Goal: Transaction & Acquisition: Purchase product/service

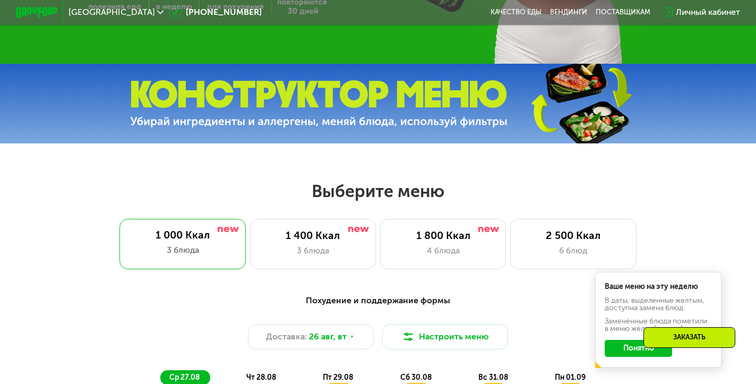
scroll to position [308, 0]
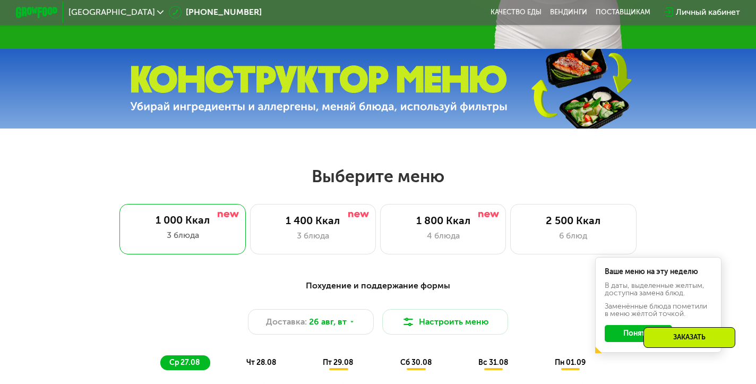
click at [252, 76] on img at bounding box center [318, 88] width 377 height 47
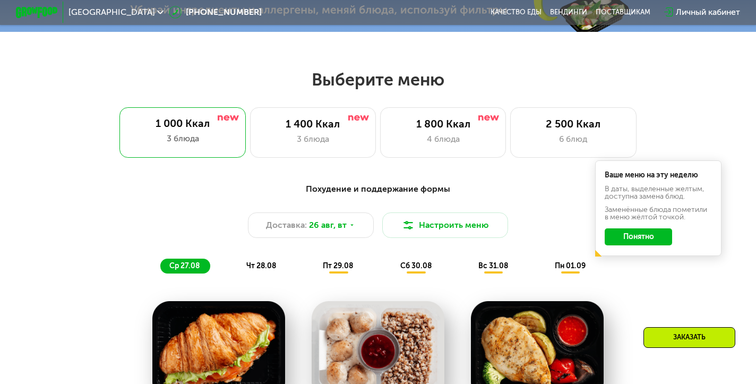
scroll to position [446, 0]
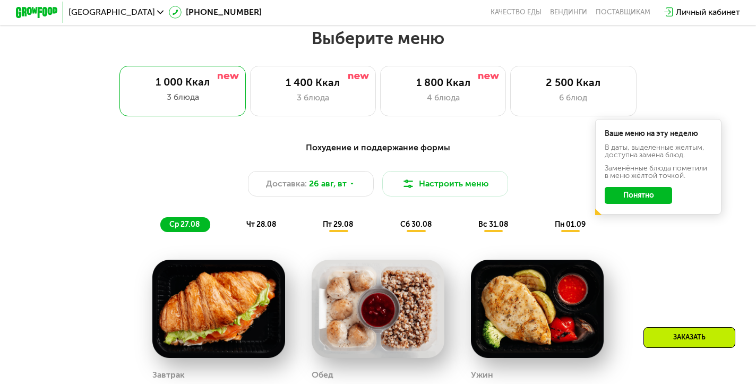
click at [667, 200] on button "Понятно" at bounding box center [638, 195] width 67 height 17
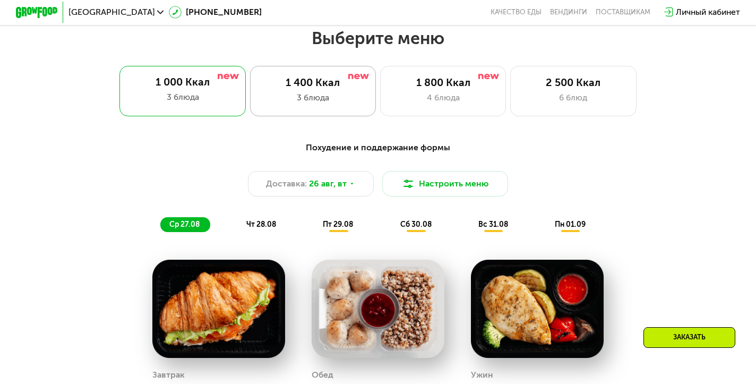
click at [321, 80] on div "1 400 Ккал" at bounding box center [313, 82] width 104 height 13
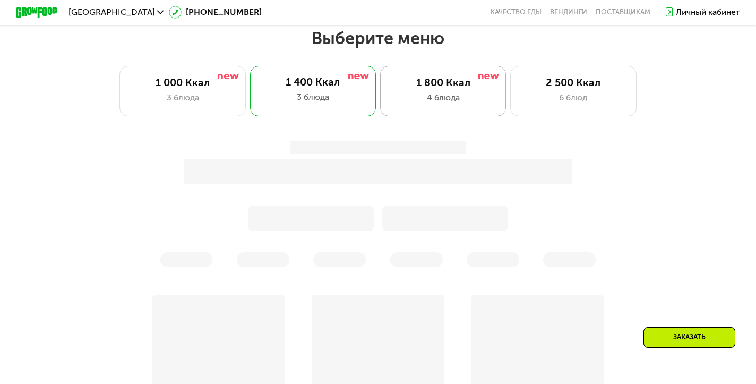
click at [427, 83] on div "1 800 Ккал" at bounding box center [443, 82] width 104 height 13
click at [575, 88] on div "2 500 Ккал" at bounding box center [573, 82] width 104 height 13
click at [695, 334] on div "Заказать" at bounding box center [689, 337] width 92 height 21
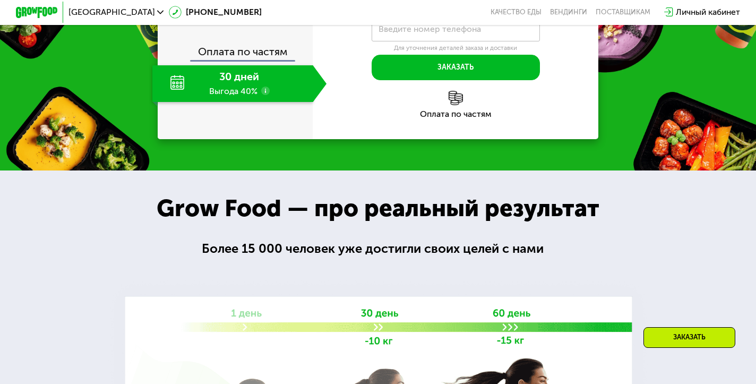
scroll to position [1226, 0]
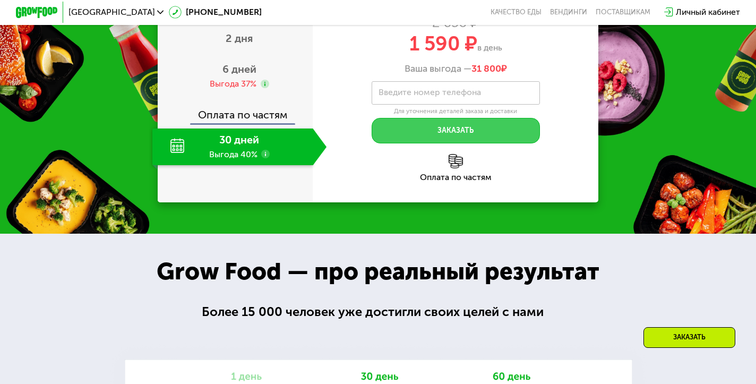
click at [398, 143] on button "Заказать" at bounding box center [456, 130] width 168 height 25
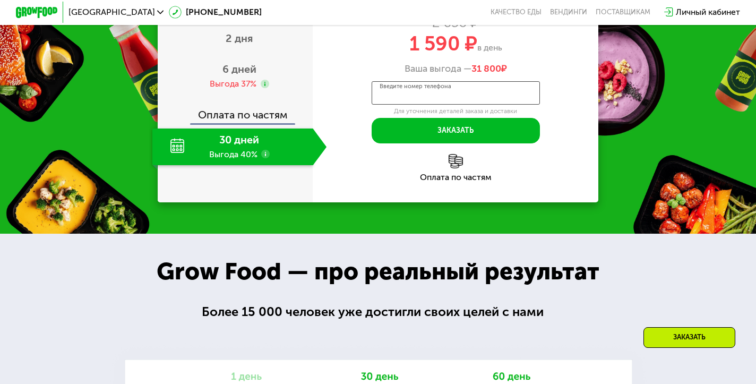
click at [408, 105] on input "Введите номер телефона" at bounding box center [456, 93] width 168 height 24
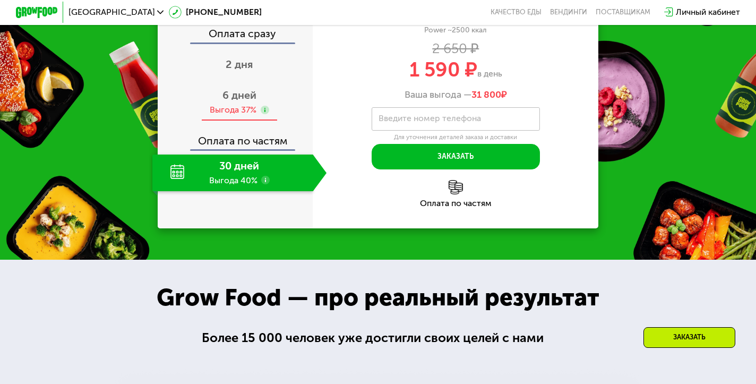
click at [246, 101] on span "6 дней" at bounding box center [239, 95] width 34 height 13
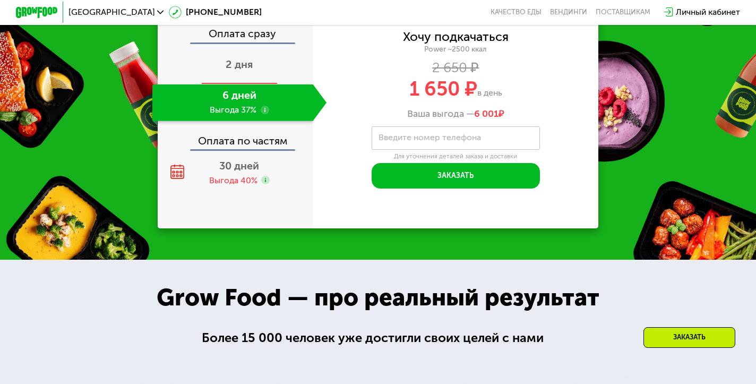
click at [246, 84] on div "2 дня" at bounding box center [239, 65] width 174 height 37
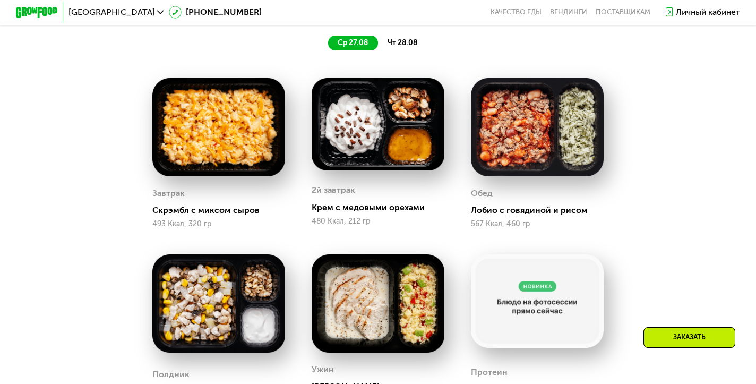
click at [369, 136] on img at bounding box center [378, 124] width 133 height 92
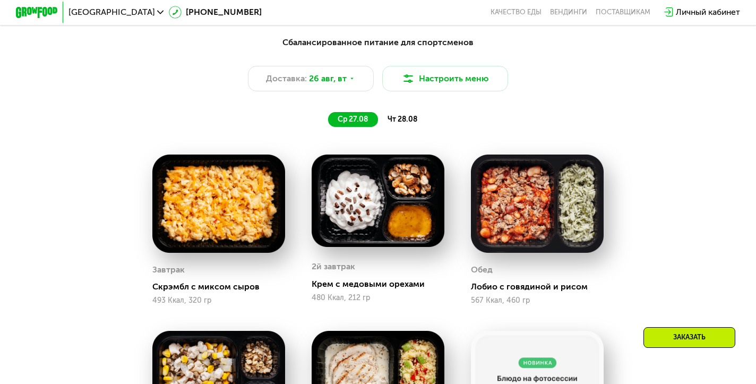
scroll to position [433, 0]
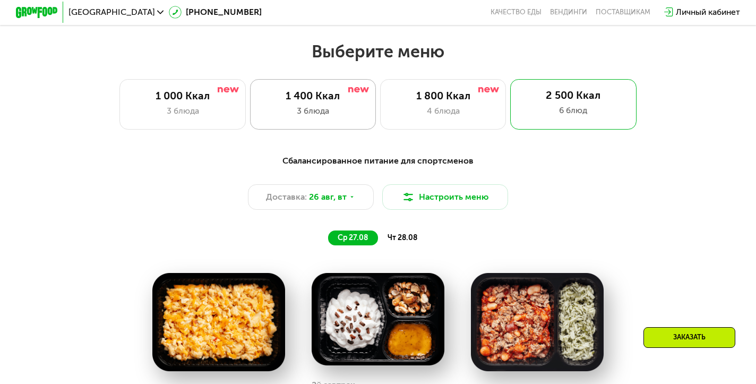
click at [312, 106] on div "3 блюда" at bounding box center [313, 111] width 104 height 13
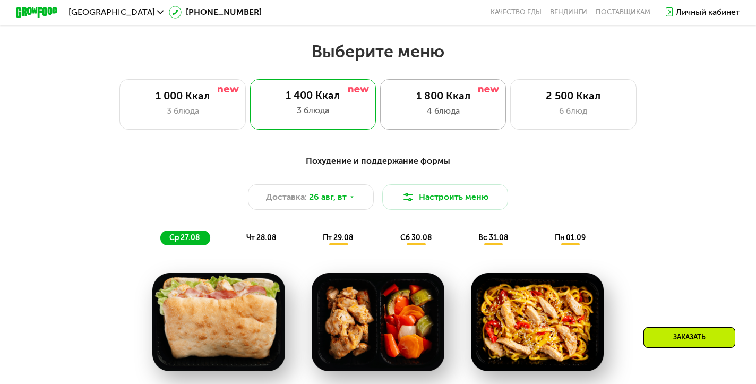
click at [418, 99] on div "1 800 Ккал" at bounding box center [443, 96] width 104 height 13
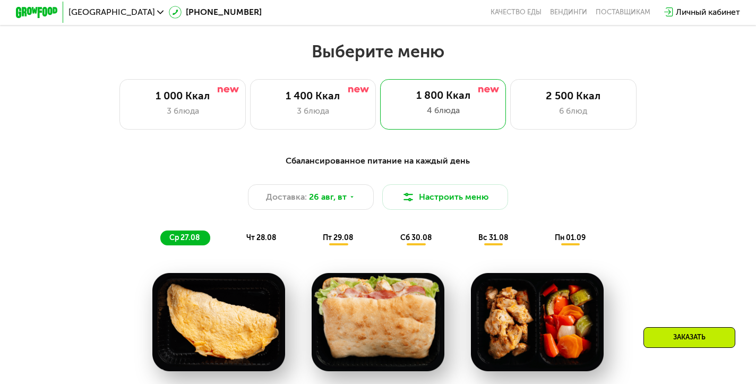
click at [432, 159] on div "Сбалансированное питание на каждый день" at bounding box center [378, 160] width 622 height 13
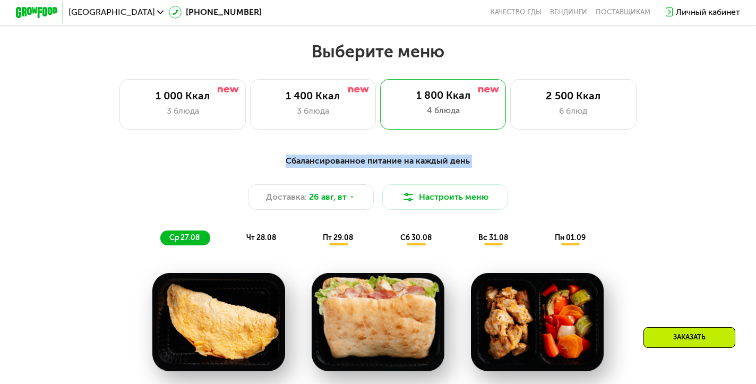
click at [432, 159] on div "Сбалансированное питание на каждый день" at bounding box center [378, 160] width 622 height 13
click at [378, 161] on div "Сбалансированное питание на каждый день" at bounding box center [378, 160] width 622 height 13
drag, startPoint x: 378, startPoint y: 161, endPoint x: 426, endPoint y: 160, distance: 48.3
click at [426, 160] on div "Сбалансированное питание на каждый день" at bounding box center [378, 160] width 622 height 13
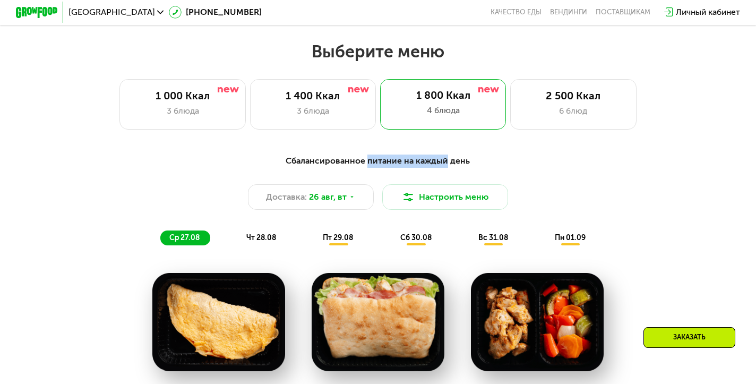
drag, startPoint x: 426, startPoint y: 160, endPoint x: 376, endPoint y: 160, distance: 49.9
click at [376, 160] on div "Сбалансированное питание на каждый день" at bounding box center [378, 160] width 622 height 13
drag, startPoint x: 376, startPoint y: 160, endPoint x: 422, endPoint y: 160, distance: 45.1
click at [422, 160] on div "Сбалансированное питание на каждый день" at bounding box center [378, 160] width 622 height 13
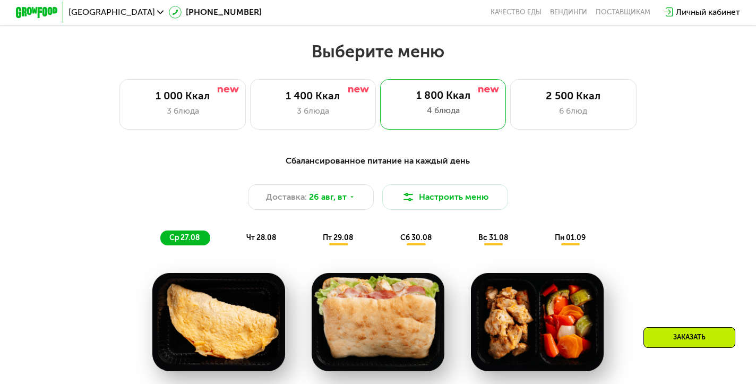
click at [359, 161] on div "Сбалансированное питание на каждый день" at bounding box center [378, 160] width 622 height 13
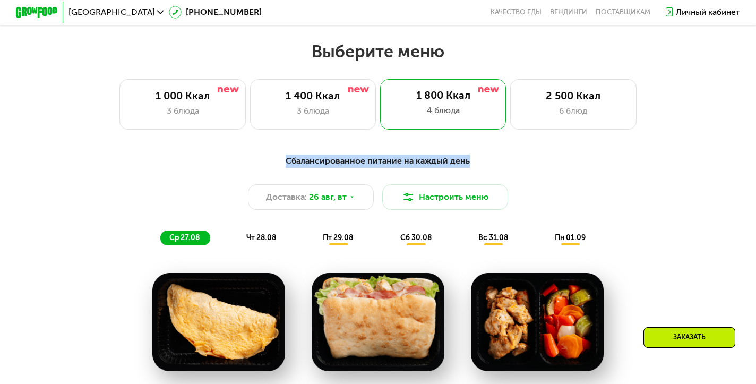
drag, startPoint x: 359, startPoint y: 161, endPoint x: 453, endPoint y: 157, distance: 94.6
click at [453, 157] on div "Сбалансированное питание на каждый день" at bounding box center [378, 160] width 622 height 13
click at [380, 158] on div "Сбалансированное питание на каждый день" at bounding box center [378, 160] width 622 height 13
drag, startPoint x: 380, startPoint y: 158, endPoint x: 420, endPoint y: 158, distance: 40.3
click at [420, 158] on div "Сбалансированное питание на каждый день" at bounding box center [378, 160] width 622 height 13
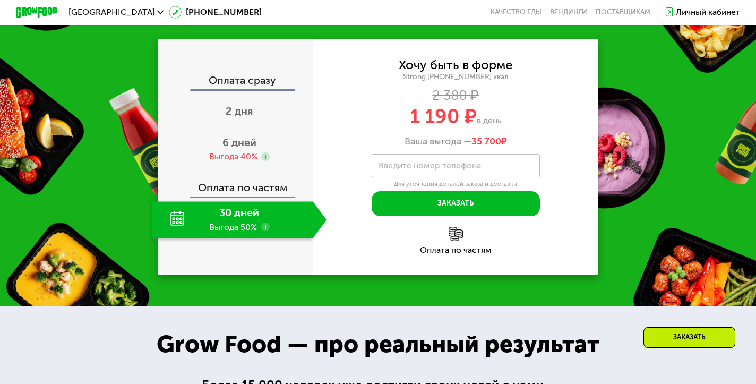
scroll to position [1110, 0]
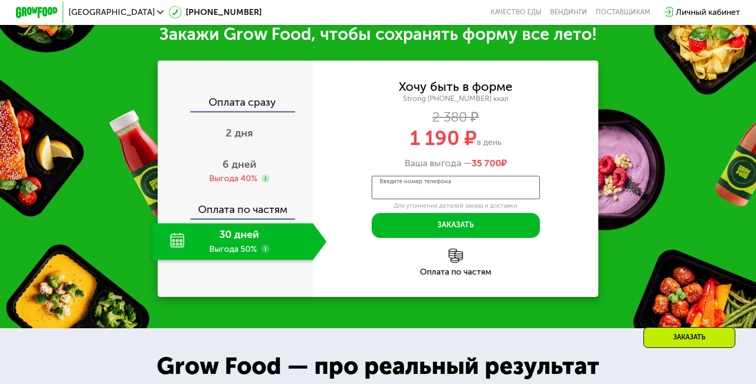
click at [422, 194] on input "Введите номер телефона" at bounding box center [456, 188] width 168 height 24
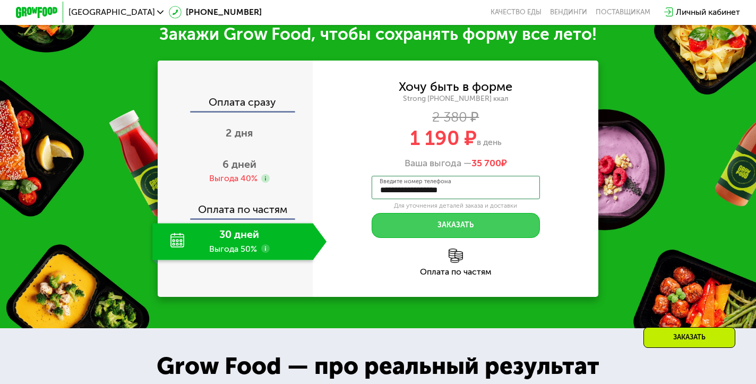
type input "**********"
click at [419, 215] on button "Заказать" at bounding box center [456, 225] width 168 height 25
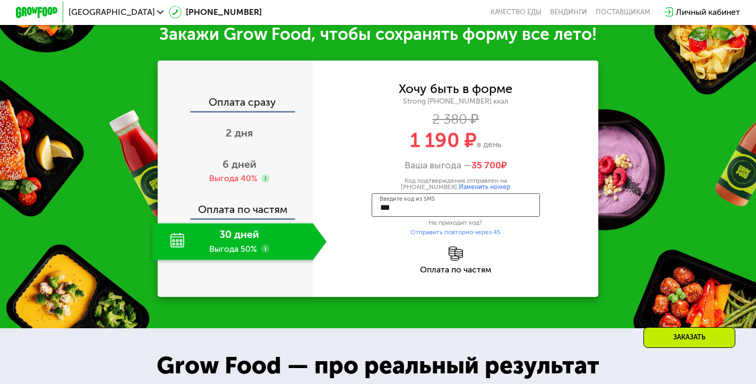
type input "****"
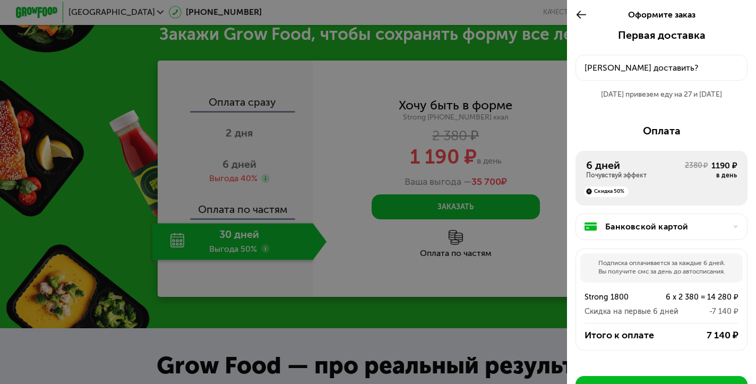
click at [652, 69] on div "Куда доставить?" at bounding box center [662, 68] width 154 height 13
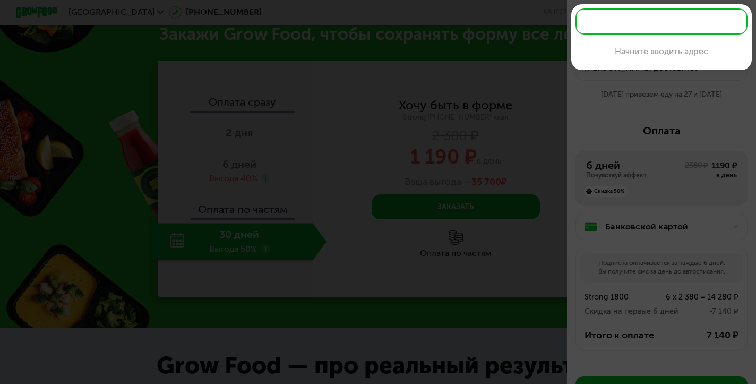
click at [615, 114] on div at bounding box center [378, 192] width 756 height 384
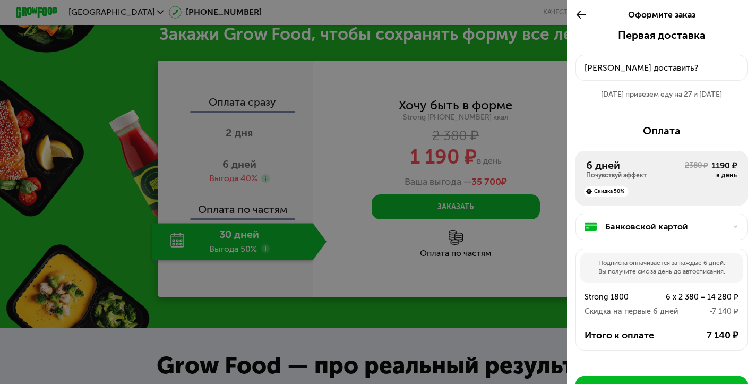
click at [627, 69] on div "Куда доставить?" at bounding box center [662, 68] width 154 height 13
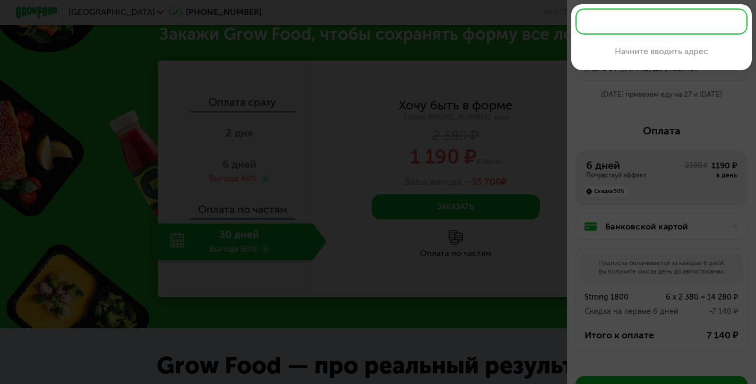
click at [623, 104] on div at bounding box center [378, 192] width 756 height 384
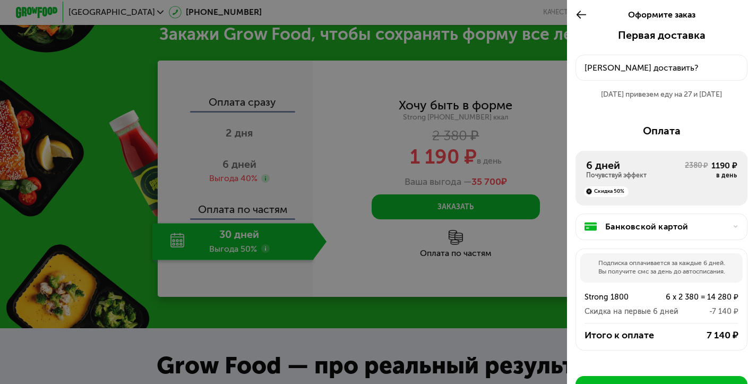
click at [629, 62] on div "Куда доставить?" at bounding box center [662, 68] width 154 height 13
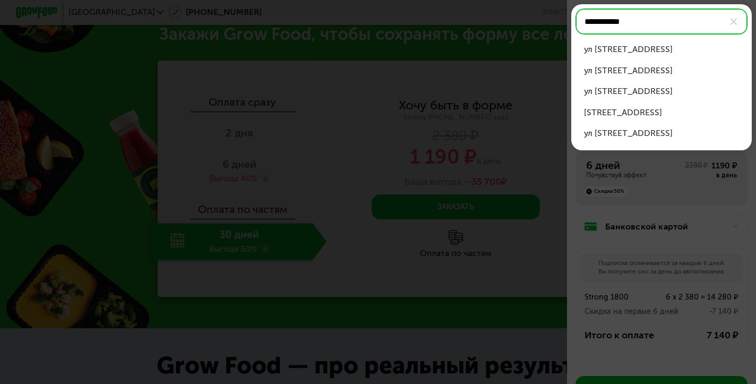
click at [642, 107] on div "ул Тверская, д 22" at bounding box center [662, 112] width 156 height 13
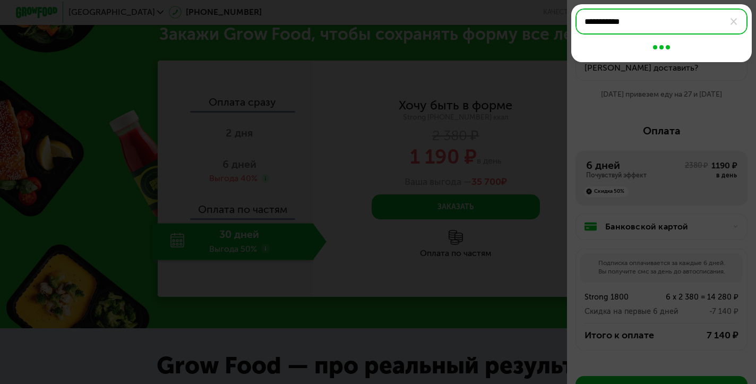
type input "**********"
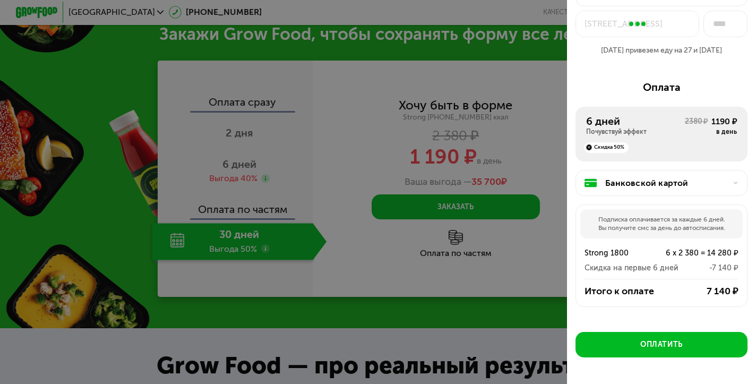
scroll to position [76, 0]
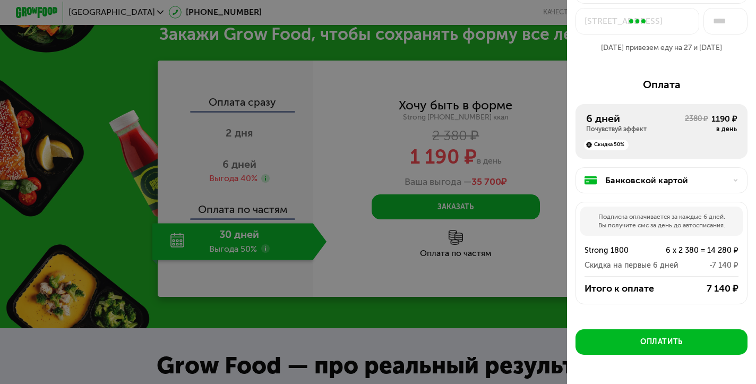
click at [635, 175] on div "Банковской картой" at bounding box center [665, 180] width 121 height 13
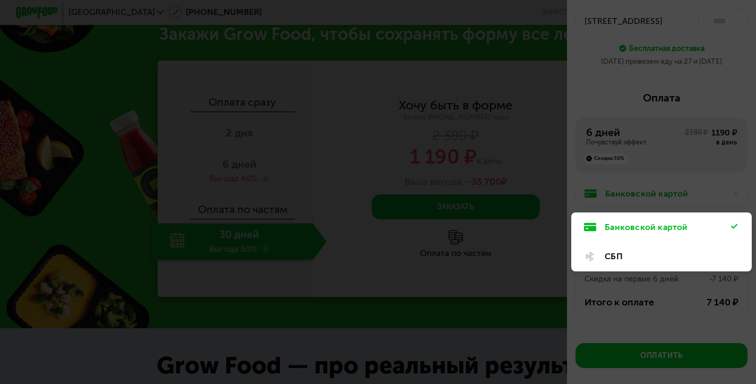
click at [736, 214] on div "Банковской картой" at bounding box center [661, 226] width 181 height 29
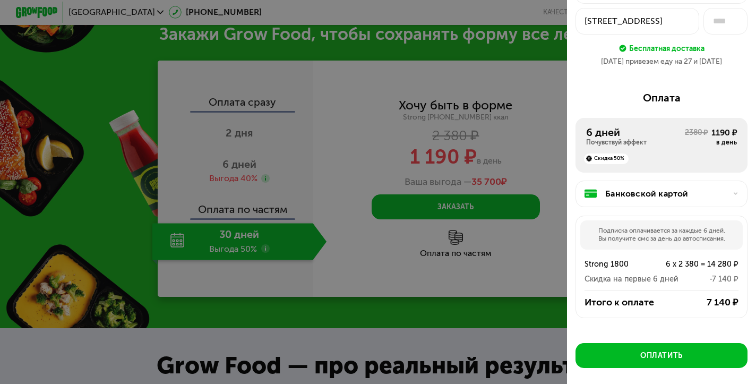
click at [701, 174] on div "Банковской картой Подписка оплачивается за каждые 6 дней. Вы получите смс за де…" at bounding box center [661, 252] width 172 height 158
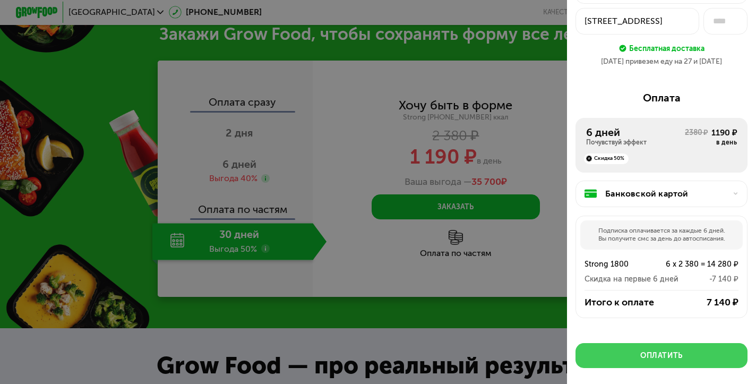
click at [646, 350] on div "Оплатить" at bounding box center [661, 355] width 42 height 11
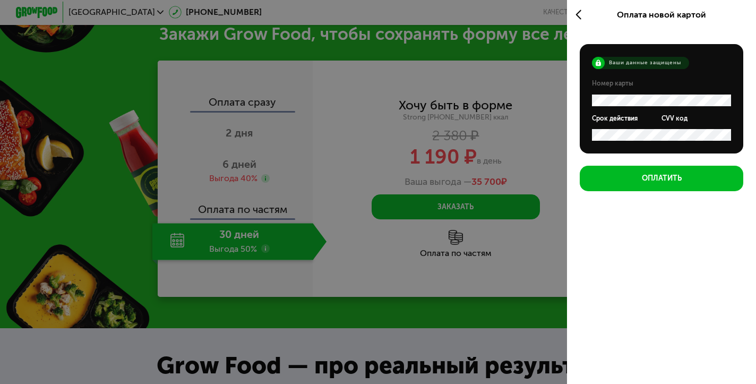
scroll to position [0, 0]
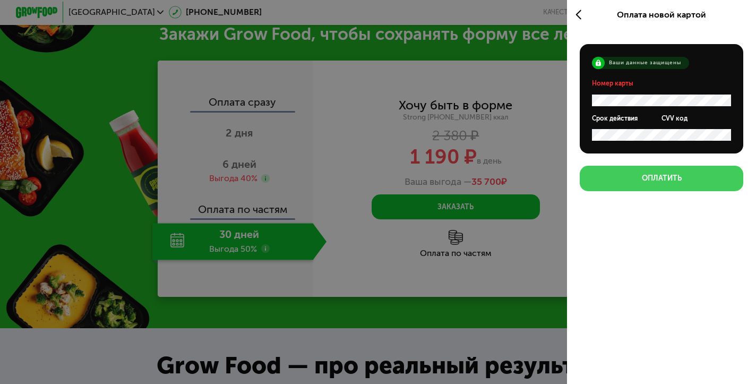
click at [658, 175] on div "Оплатить" at bounding box center [662, 178] width 40 height 11
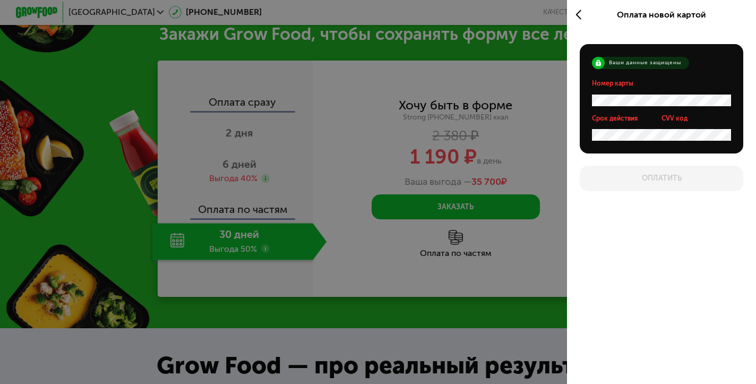
click at [577, 13] on icon at bounding box center [581, 14] width 12 height 13
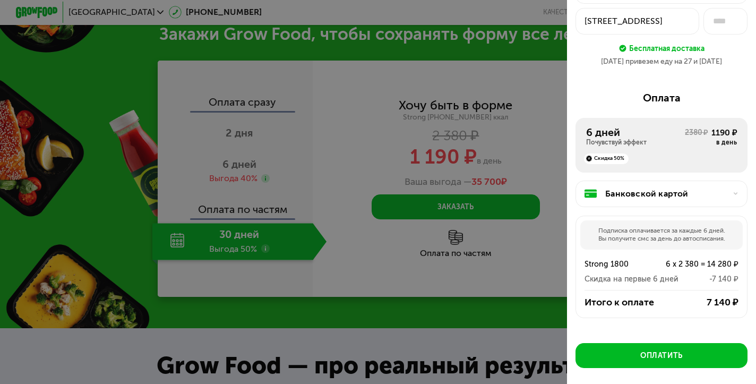
click at [508, 73] on div at bounding box center [378, 192] width 756 height 384
click at [548, 43] on div at bounding box center [378, 192] width 756 height 384
click at [605, 58] on div "26 авг привезем еду на 27 и 28 авг" at bounding box center [661, 61] width 172 height 11
click at [445, 72] on div at bounding box center [378, 192] width 756 height 384
click at [735, 23] on input "text" at bounding box center [725, 21] width 44 height 26
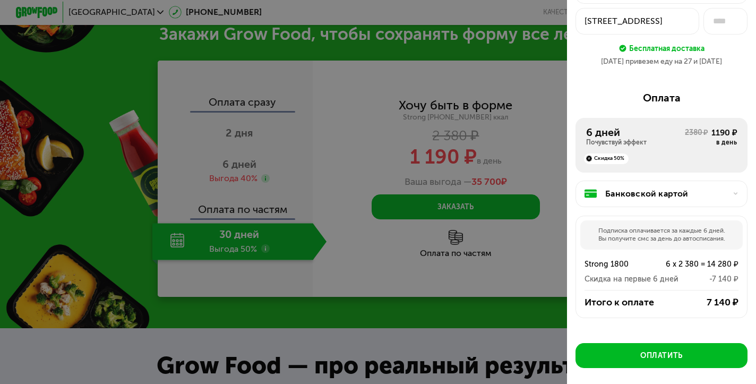
click at [414, 183] on div at bounding box center [378, 192] width 756 height 384
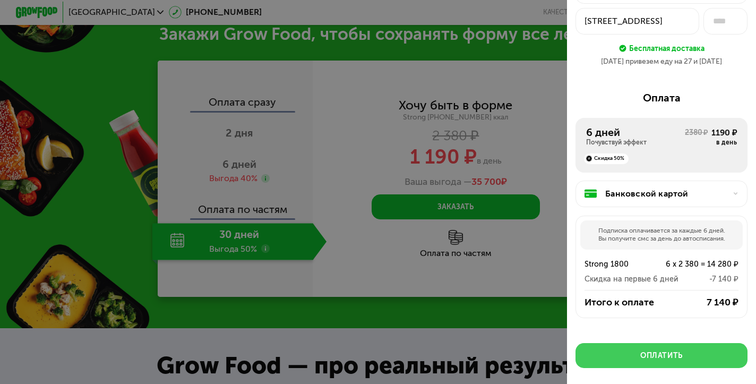
click at [646, 350] on div "Оплатить" at bounding box center [661, 355] width 42 height 11
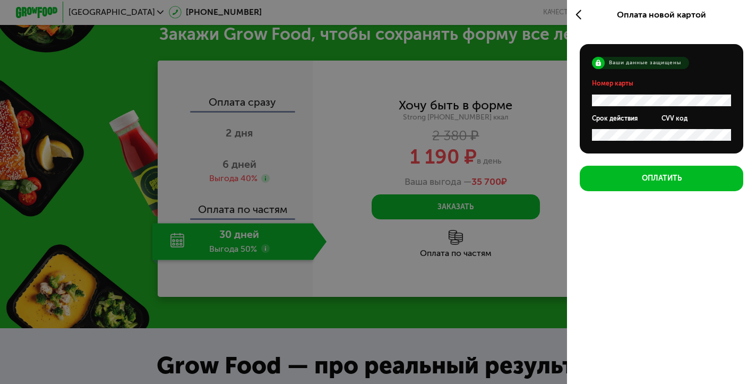
click at [531, 130] on div at bounding box center [378, 192] width 756 height 384
click at [581, 7] on div at bounding box center [583, 14] width 17 height 29
click at [578, 14] on icon at bounding box center [581, 14] width 12 height 13
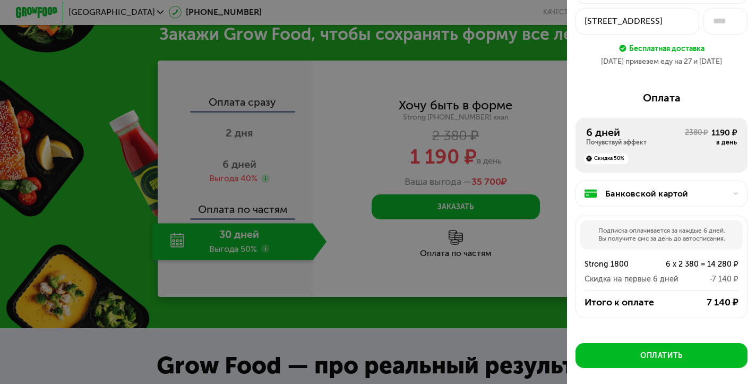
click at [578, 14] on button "ул Тверская, 22" at bounding box center [637, 21] width 124 height 26
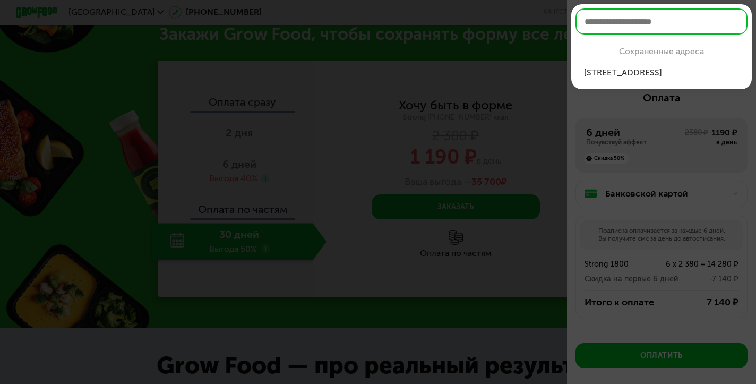
click at [444, 114] on div at bounding box center [378, 192] width 756 height 384
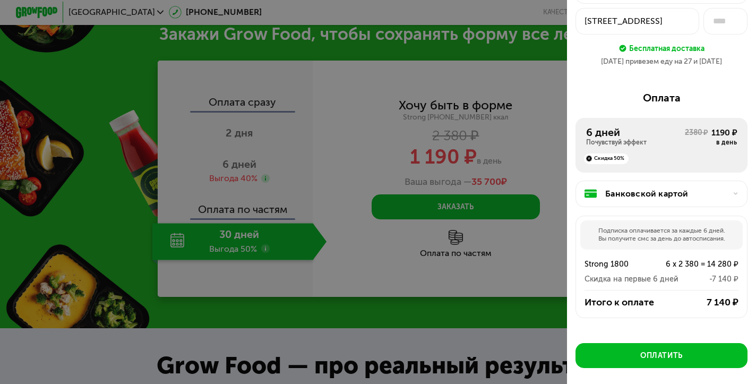
click at [444, 114] on div at bounding box center [378, 192] width 756 height 384
drag, startPoint x: 399, startPoint y: 107, endPoint x: 286, endPoint y: 106, distance: 112.6
click at [286, 106] on div at bounding box center [378, 192] width 756 height 384
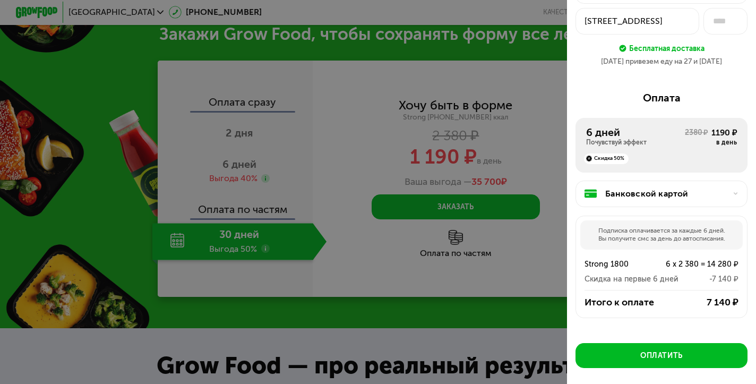
click at [286, 106] on div at bounding box center [378, 192] width 756 height 384
click at [287, 107] on div at bounding box center [378, 192] width 756 height 384
drag, startPoint x: 445, startPoint y: 72, endPoint x: 448, endPoint y: 114, distance: 42.0
click at [448, 114] on div at bounding box center [378, 192] width 756 height 384
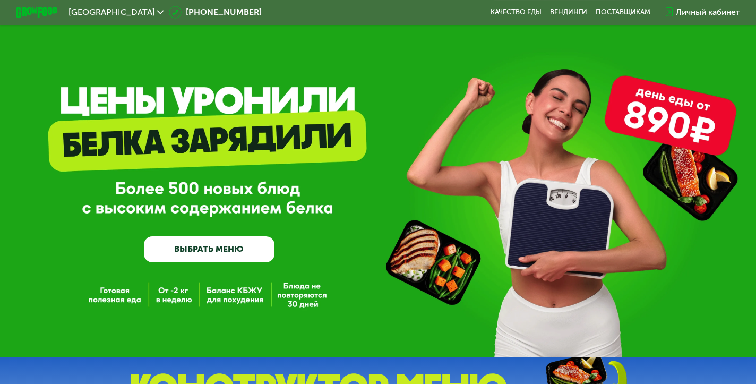
click at [694, 11] on div "Личный кабинет" at bounding box center [708, 12] width 64 height 13
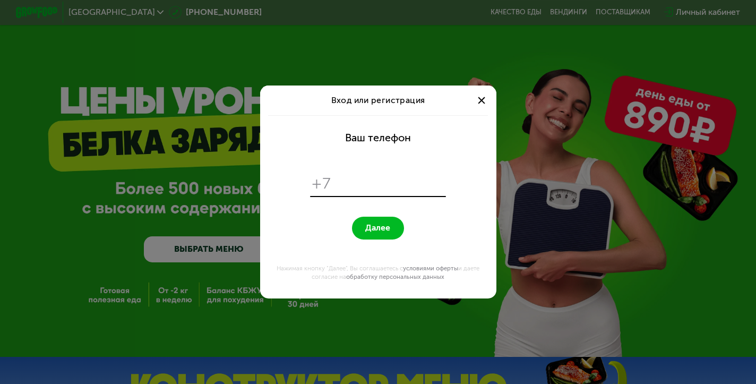
click at [482, 100] on div at bounding box center [481, 100] width 13 height 13
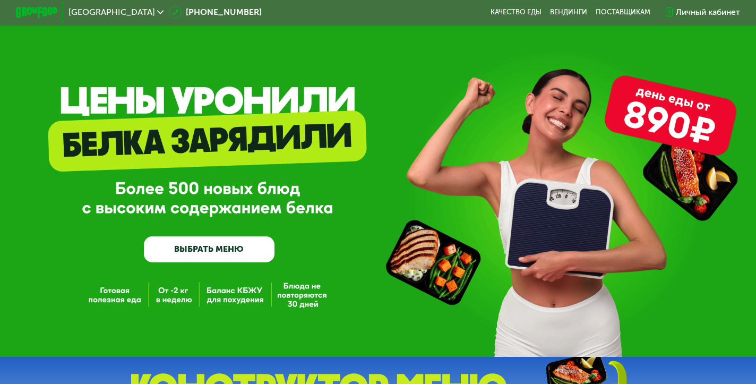
click at [696, 12] on div "Личный кабинет" at bounding box center [708, 12] width 64 height 13
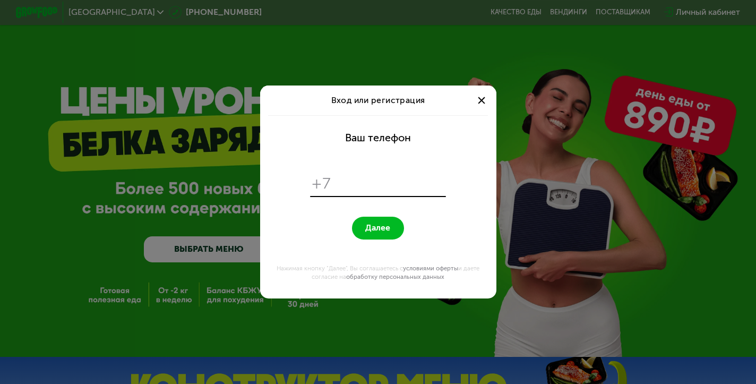
click at [562, 79] on div "Вход или регистрация Ваш телефон +7 Далее Нажимая кнопку "Далее", Вы соглашаете…" at bounding box center [378, 192] width 756 height 384
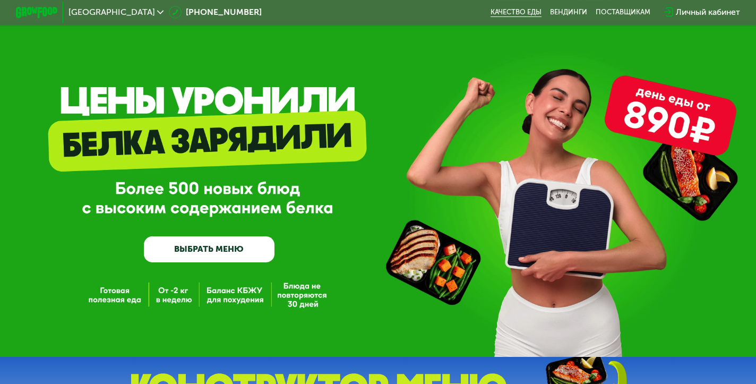
click at [529, 10] on link "Качество еды" at bounding box center [516, 12] width 51 height 8
click at [157, 14] on use at bounding box center [160, 13] width 6 height 4
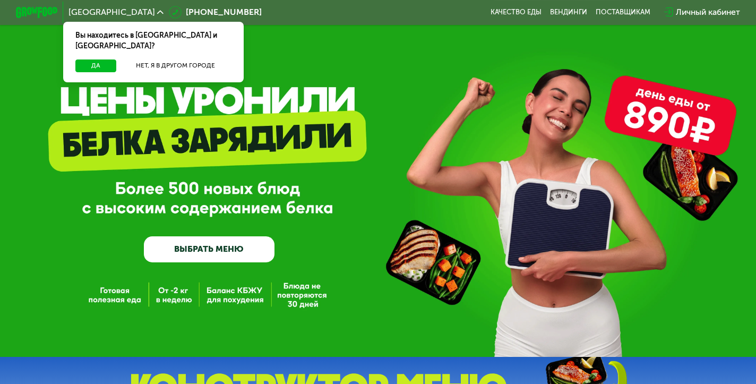
click at [157, 12] on use at bounding box center [160, 13] width 6 height 4
click at [101, 59] on button "Да" at bounding box center [95, 65] width 40 height 13
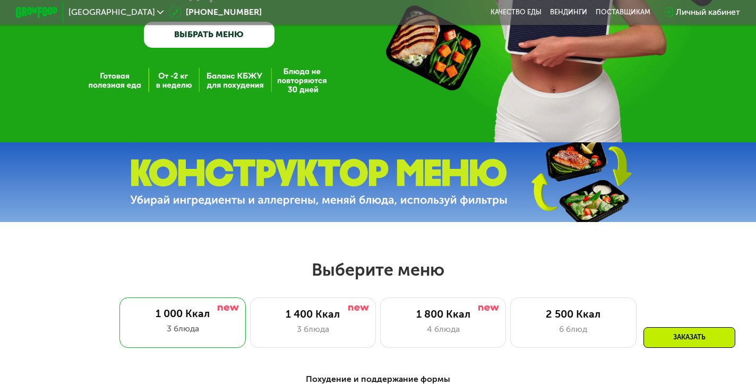
scroll to position [294, 0]
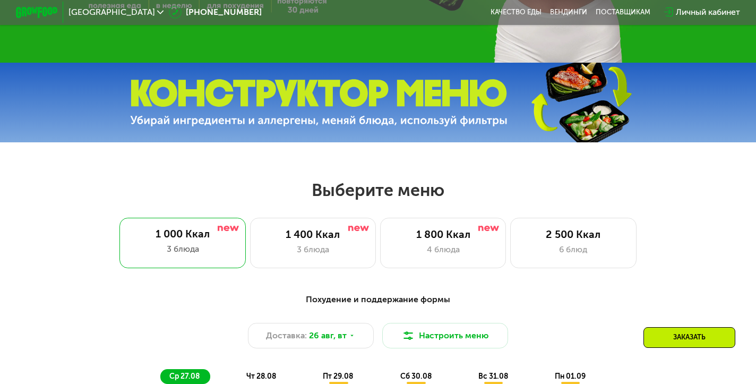
click at [325, 92] on img at bounding box center [318, 102] width 377 height 47
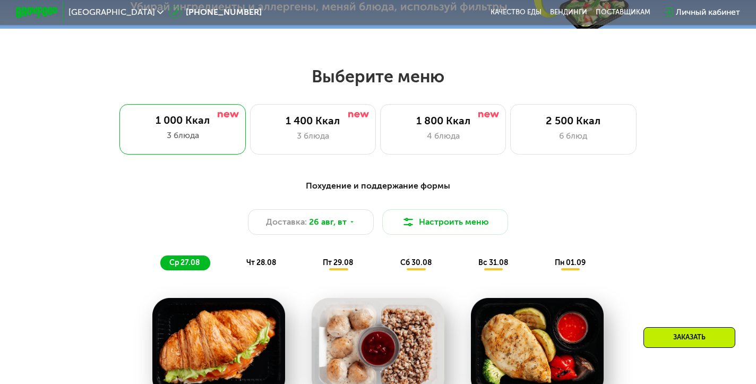
scroll to position [436, 0]
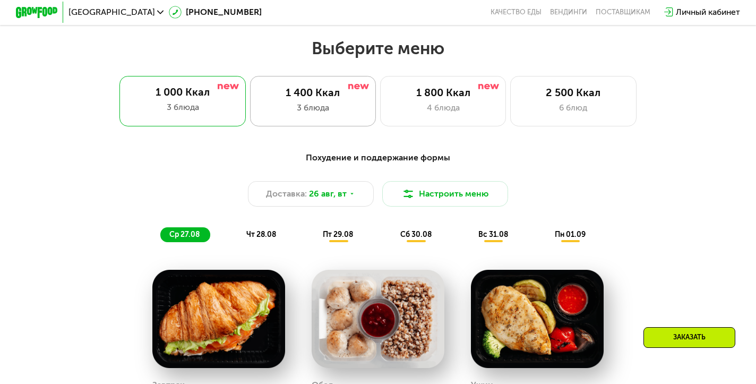
click at [325, 92] on div "1 400 Ккал" at bounding box center [313, 93] width 104 height 13
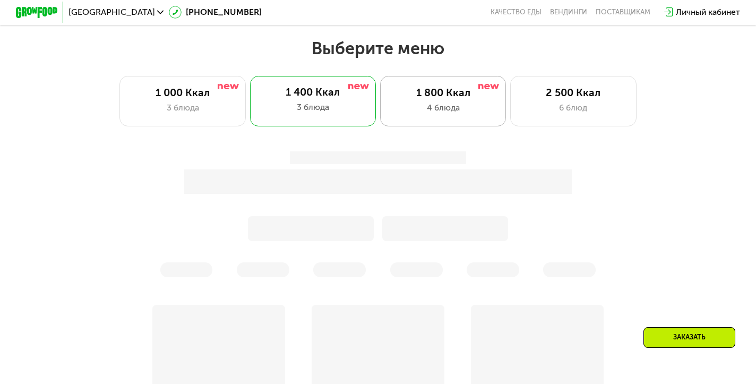
click at [455, 92] on div "1 800 Ккал" at bounding box center [443, 93] width 104 height 13
click at [571, 107] on div "6 блюд" at bounding box center [573, 107] width 104 height 13
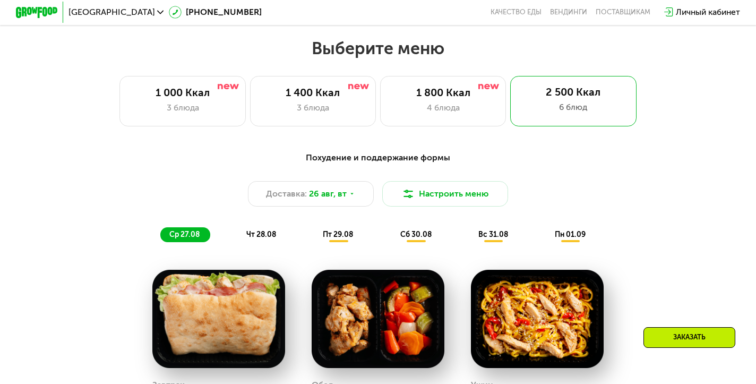
click at [712, 11] on div "Личный кабинет" at bounding box center [708, 12] width 64 height 13
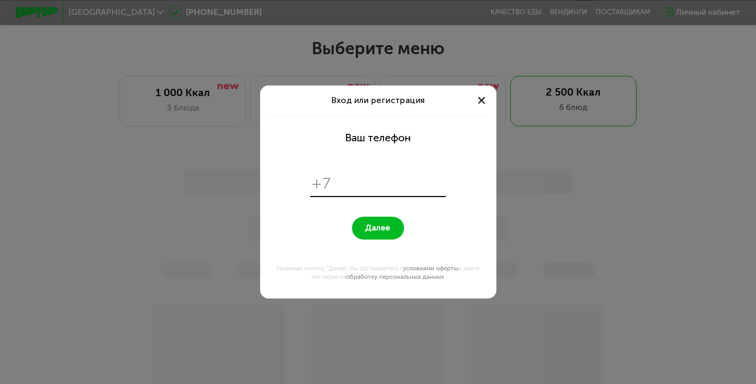
scroll to position [0, 0]
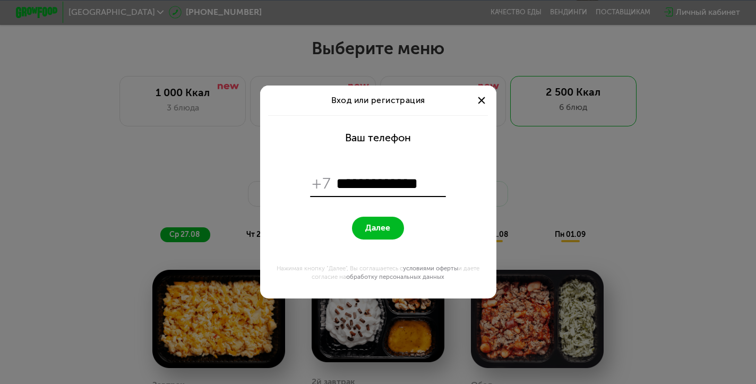
type input "**********"
click at [377, 228] on button "Далее" at bounding box center [378, 228] width 52 height 23
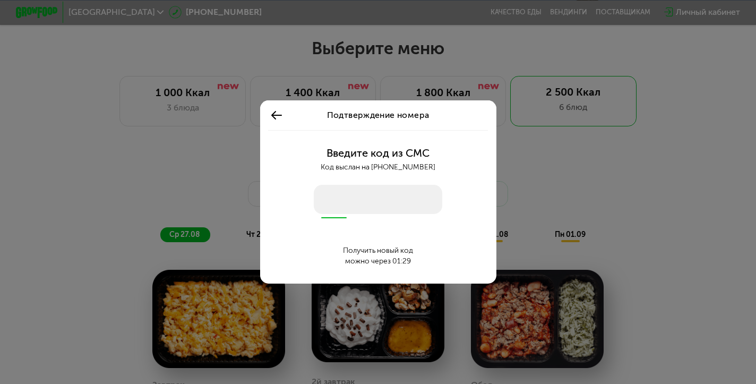
click at [339, 211] on input "number" at bounding box center [378, 199] width 128 height 29
type input "****"
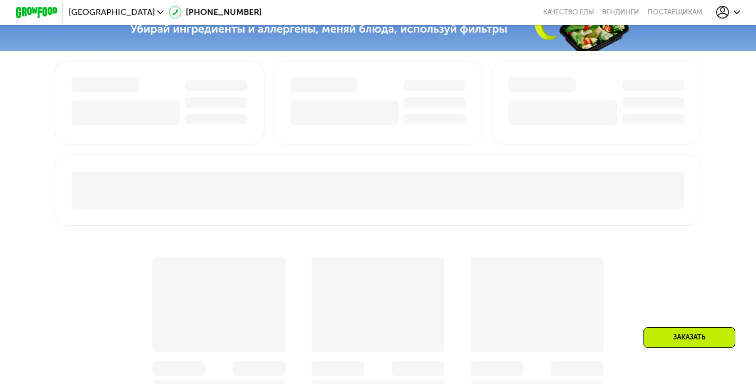
scroll to position [436, 0]
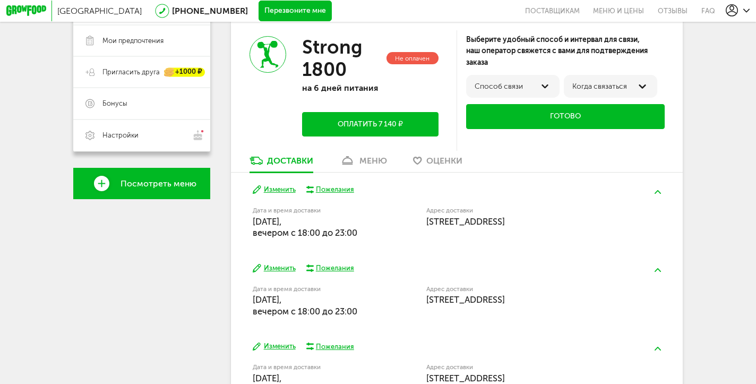
scroll to position [238, 0]
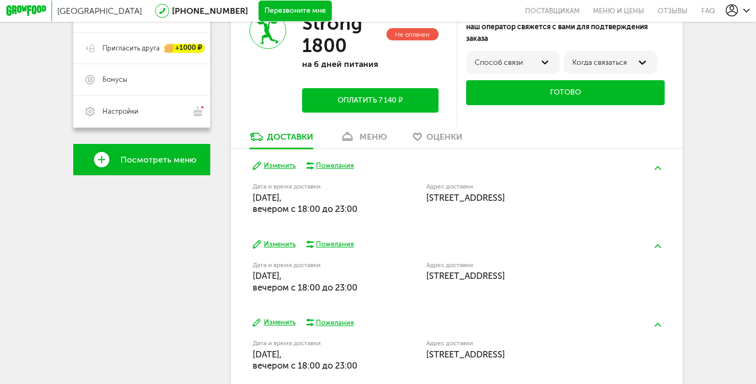
click at [365, 136] on div "меню" at bounding box center [373, 137] width 28 height 10
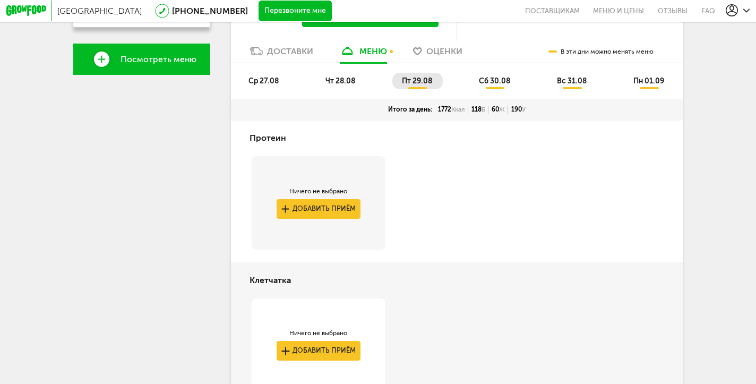
scroll to position [349, 0]
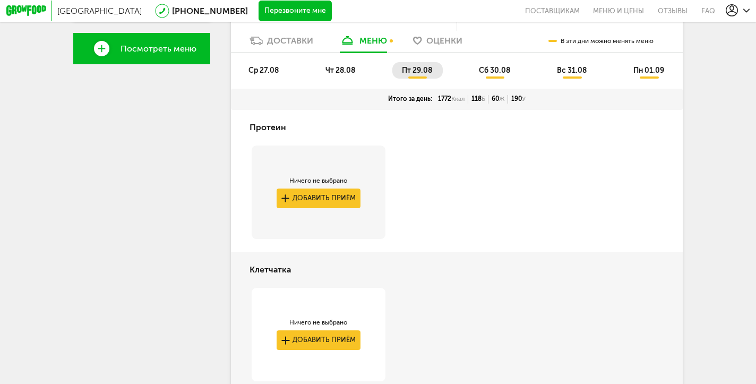
click at [339, 196] on button "Добавить приём" at bounding box center [319, 198] width 84 height 20
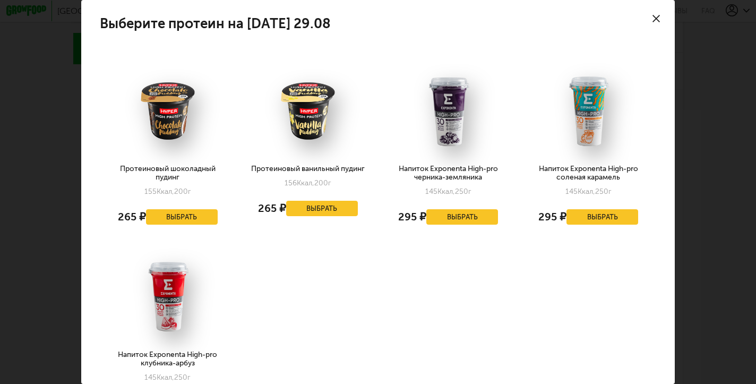
click at [658, 15] on icon at bounding box center [655, 18] width 7 height 7
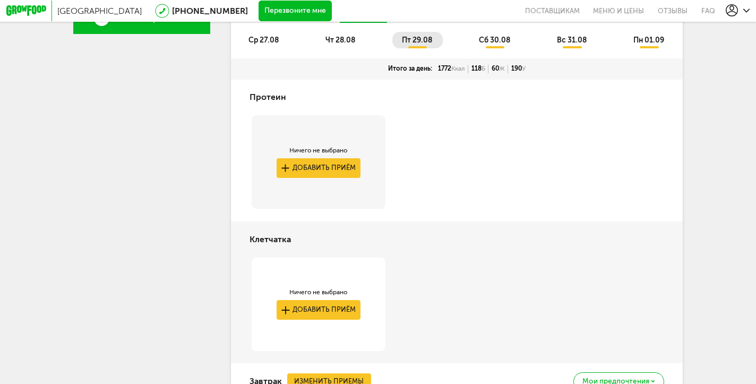
scroll to position [460, 0]
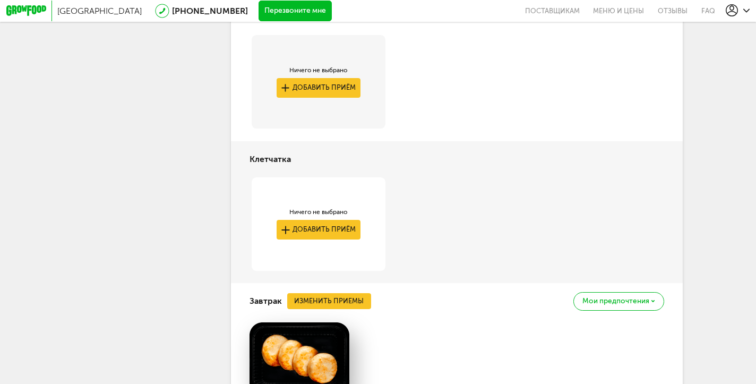
click at [311, 224] on button "Добавить приём" at bounding box center [319, 230] width 84 height 20
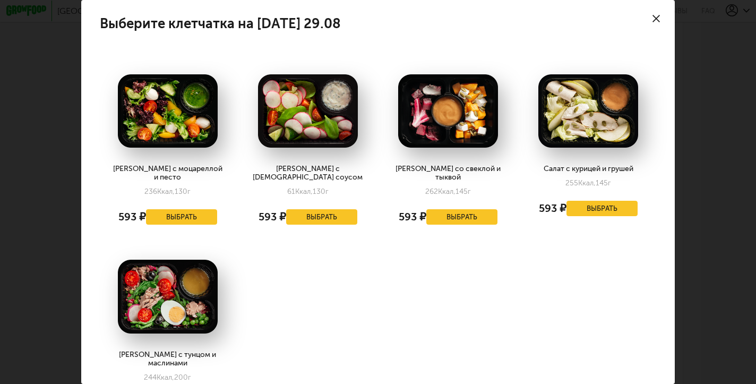
click at [660, 24] on div at bounding box center [656, 18] width 37 height 37
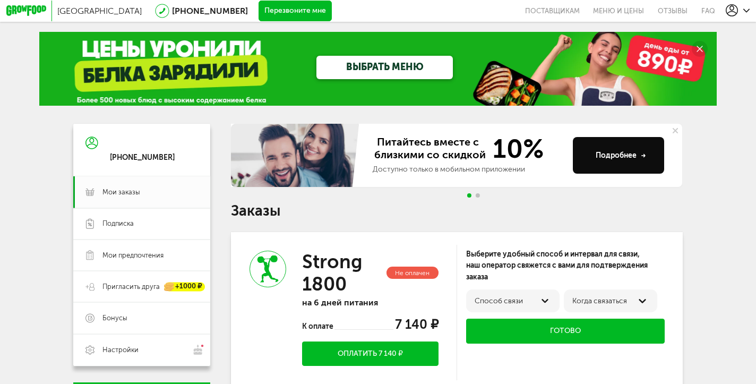
scroll to position [0, 0]
click at [146, 233] on link "Подписка" at bounding box center [141, 223] width 136 height 31
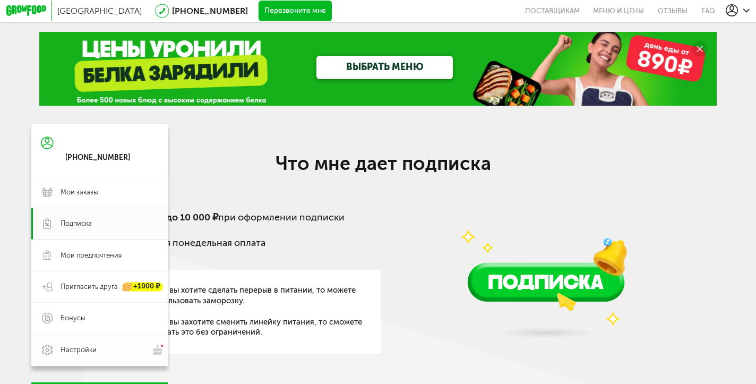
click at [45, 348] on icon at bounding box center [47, 350] width 11 height 11
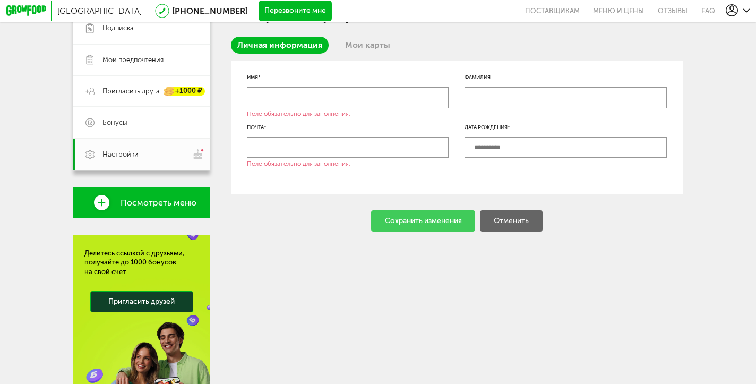
scroll to position [101, 0]
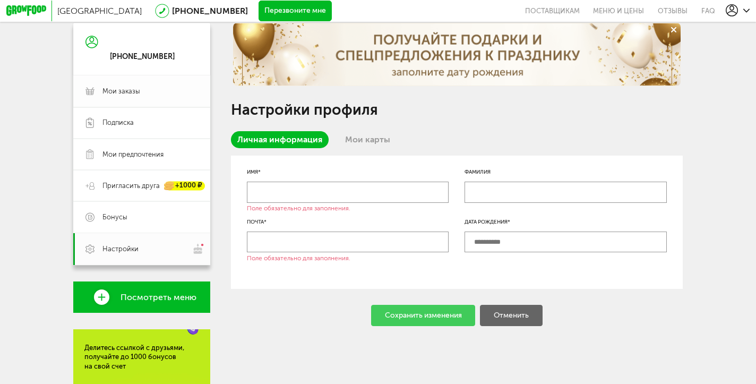
click at [123, 93] on span "Мои заказы" at bounding box center [121, 92] width 38 height 10
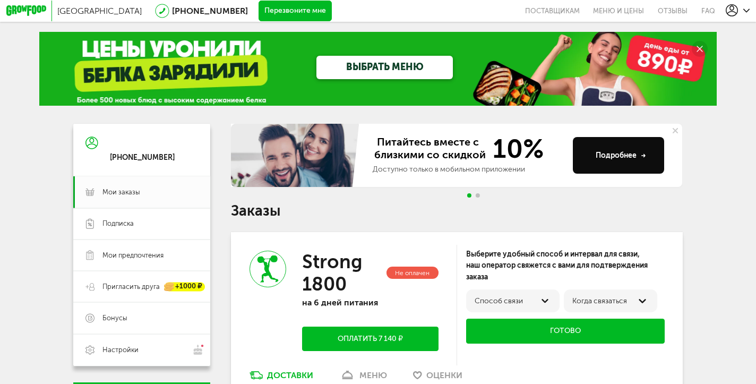
click at [630, 150] on div "Подробнее" at bounding box center [621, 155] width 50 height 11
click at [617, 64] on div "ВЫБРАТЬ МЕНЮ" at bounding box center [377, 68] width 677 height 73
click at [403, 65] on link "ВЫБРАТЬ МЕНЮ" at bounding box center [384, 68] width 136 height 24
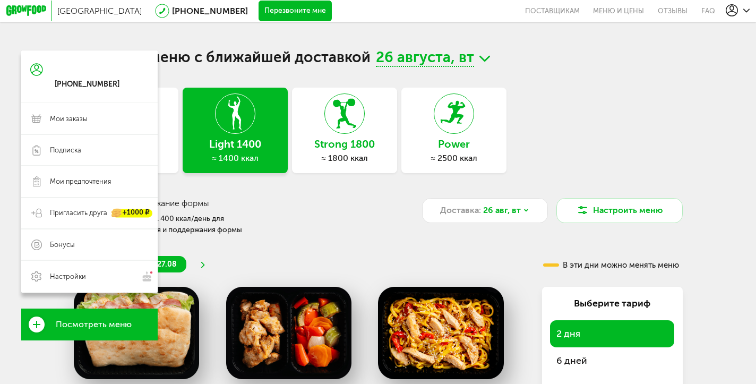
click at [38, 68] on use at bounding box center [36, 69] width 13 height 12
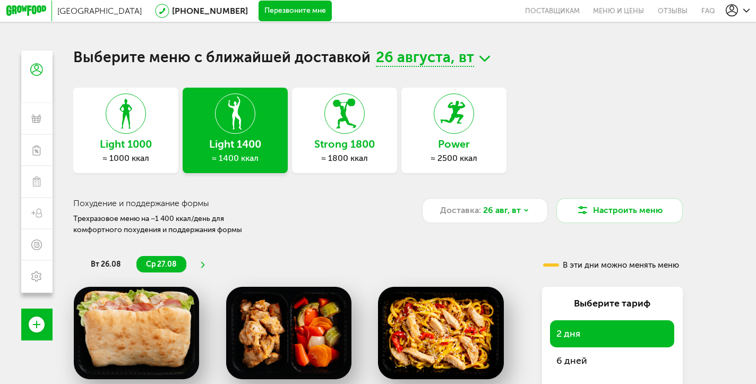
click at [246, 58] on h1 "Выберите меню с ближайшей доставкой 26 августа, вт" at bounding box center [377, 58] width 609 height 16
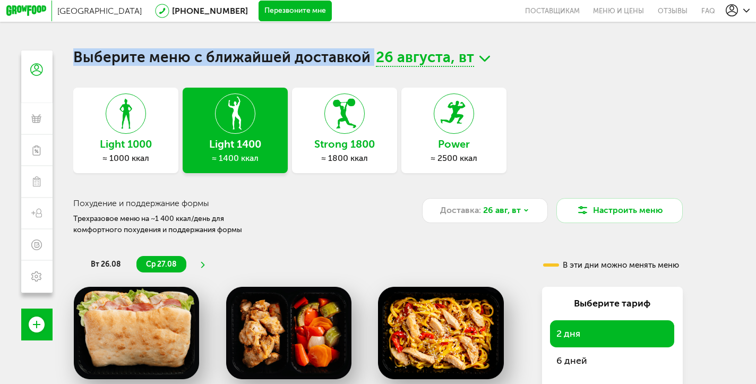
click at [246, 58] on h1 "Выберите меню с ближайшей доставкой 26 августа, вт" at bounding box center [377, 58] width 609 height 16
click at [165, 62] on h1 "Выберите меню с ближайшей доставкой 26 августа, вт" at bounding box center [377, 58] width 609 height 16
drag, startPoint x: 165, startPoint y: 62, endPoint x: 244, endPoint y: 63, distance: 79.6
click at [244, 63] on h1 "Выберите меню с ближайшей доставкой 26 августа, вт" at bounding box center [377, 58] width 609 height 16
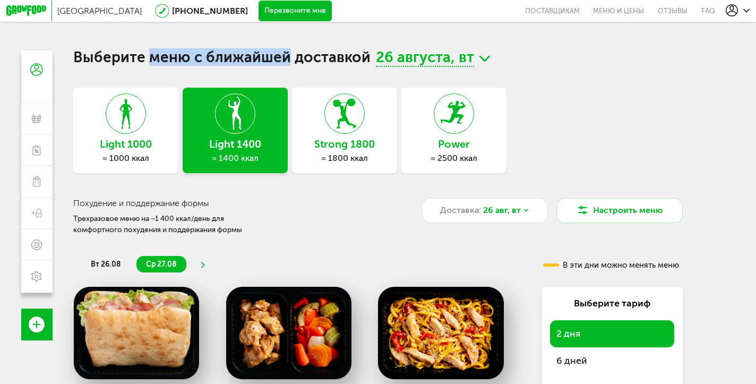
drag, startPoint x: 244, startPoint y: 63, endPoint x: 170, endPoint y: 60, distance: 73.8
click at [170, 60] on h1 "Выберите меню с ближайшей доставкой 26 августа, вт" at bounding box center [377, 58] width 609 height 16
drag, startPoint x: 170, startPoint y: 60, endPoint x: 285, endPoint y: 62, distance: 114.7
click at [285, 62] on h1 "Выберите меню с ближайшей доставкой 26 августа, вт" at bounding box center [377, 58] width 609 height 16
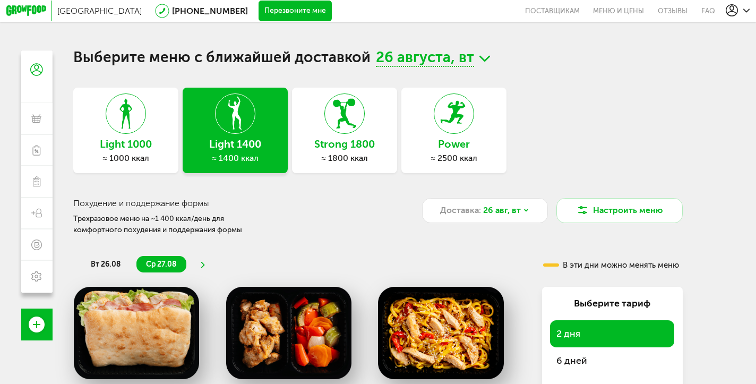
click at [316, 62] on h1 "Выберите меню с ближайшей доставкой 26 августа, вт" at bounding box center [377, 58] width 609 height 16
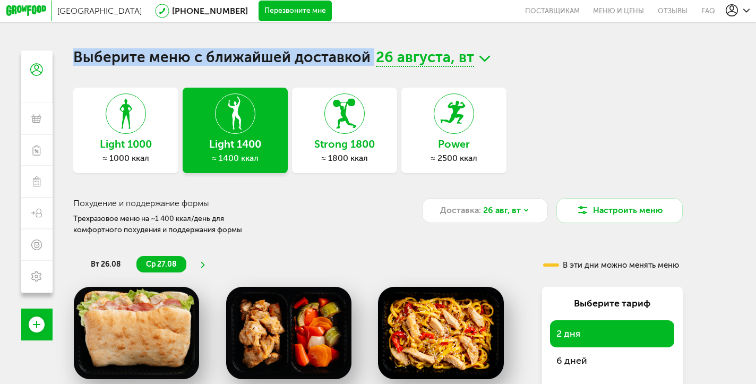
click at [316, 62] on h1 "Выберите меню с ближайшей доставкой 26 августа, вт" at bounding box center [377, 58] width 609 height 16
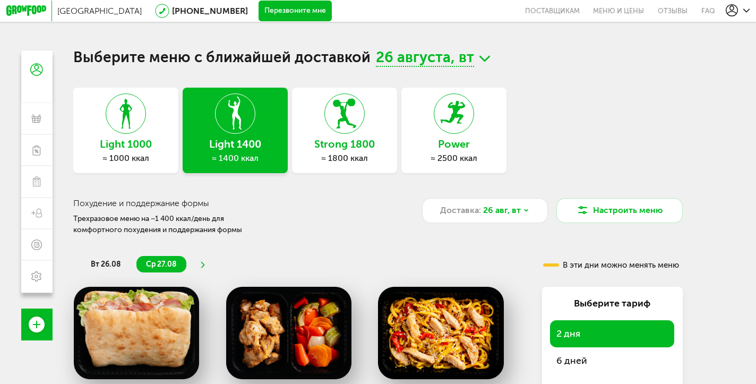
click at [254, 53] on h1 "Выберите меню с ближайшей доставкой 26 августа, вт" at bounding box center [377, 58] width 609 height 16
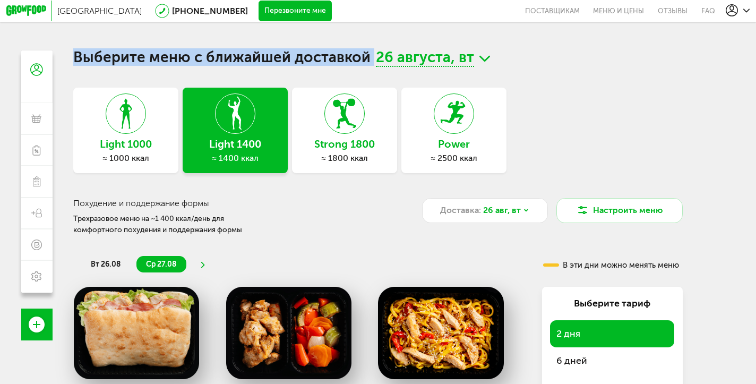
click at [254, 53] on h1 "Выберите меню с ближайшей доставкой 26 августа, вт" at bounding box center [377, 58] width 609 height 16
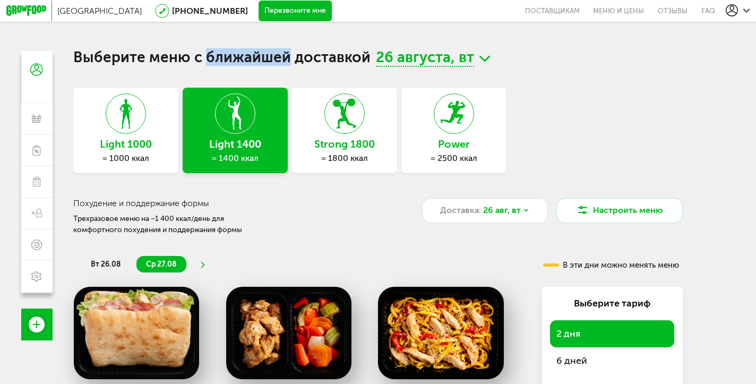
click at [254, 53] on h1 "Выберите меню с ближайшей доставкой 26 августа, вт" at bounding box center [377, 58] width 609 height 16
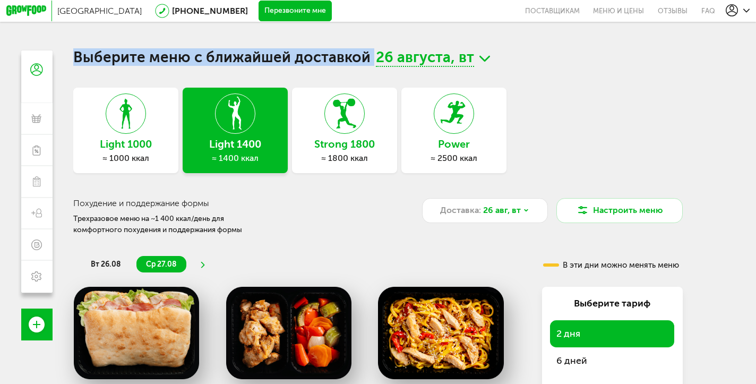
click at [254, 53] on h1 "Выберите меню с ближайшей доставкой 26 августа, вт" at bounding box center [377, 58] width 609 height 16
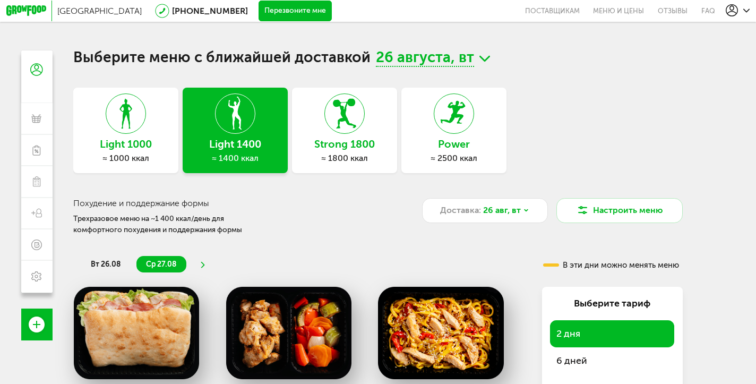
click at [745, 12] on icon at bounding box center [746, 10] width 6 height 6
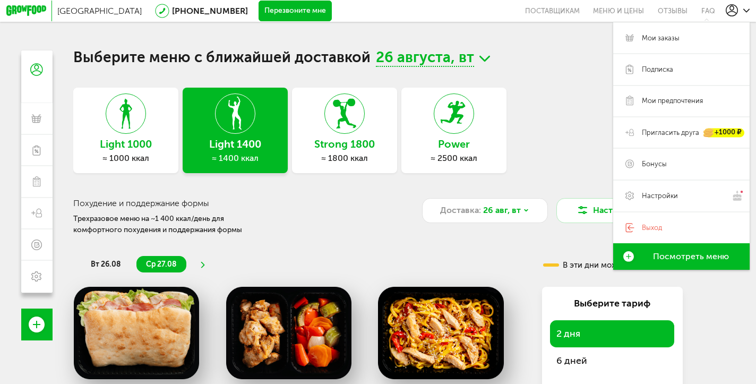
click at [543, 143] on div "Light 1000 ≈ 1000 ккал Light 1400 ≈ 1400 ккал Strong 1800 ≈ 1800 ккал Power ≈ 2…" at bounding box center [377, 130] width 609 height 85
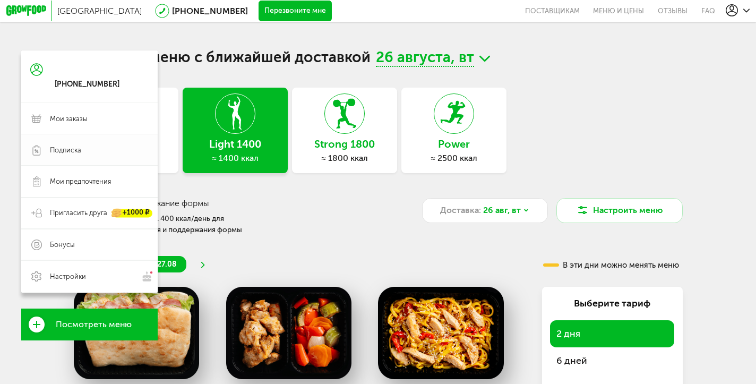
click at [80, 154] on span "Подписка" at bounding box center [65, 150] width 31 height 10
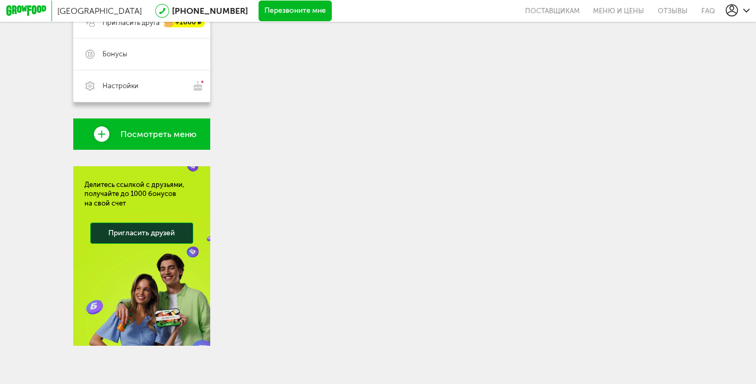
scroll to position [267, 0]
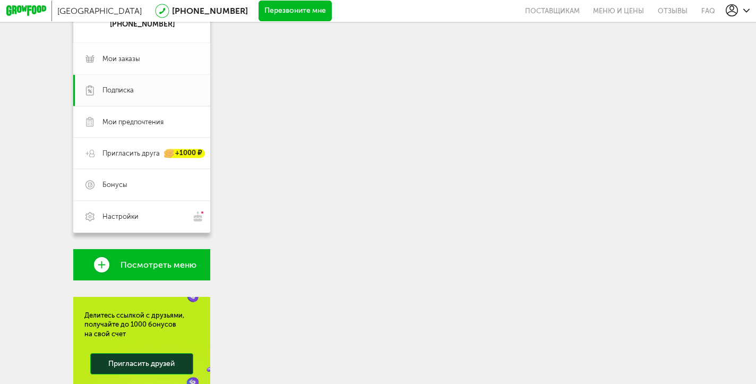
click at [140, 63] on span "Мои заказы" at bounding box center [150, 59] width 96 height 10
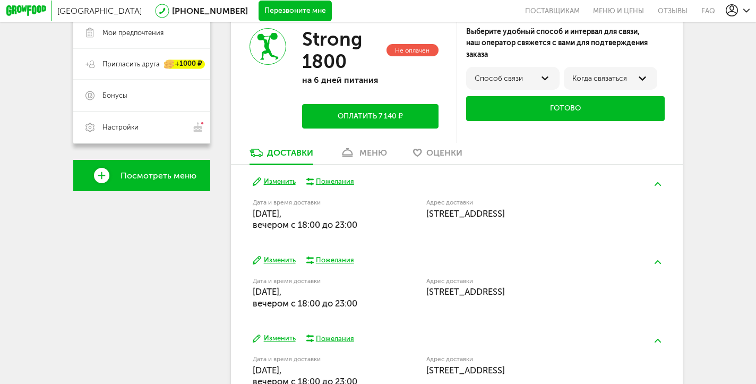
scroll to position [255, 0]
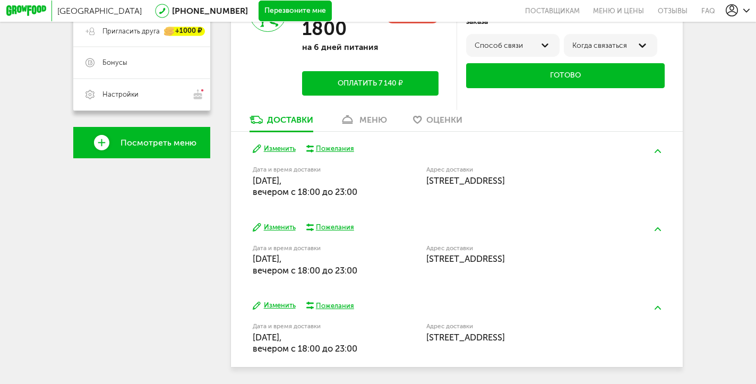
click at [330, 147] on div "Пожелания" at bounding box center [335, 149] width 38 height 10
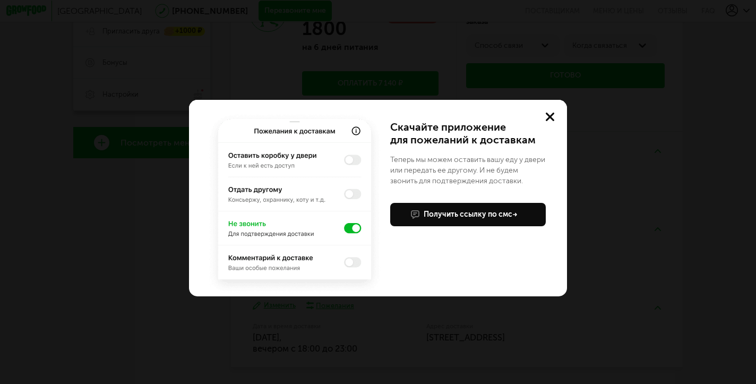
click at [440, 207] on button "Получить ссылку по смс" at bounding box center [468, 214] width 156 height 23
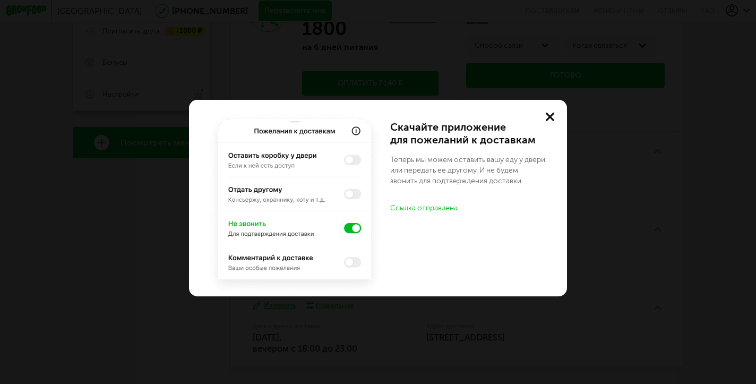
click at [554, 114] on use at bounding box center [550, 117] width 8 height 8
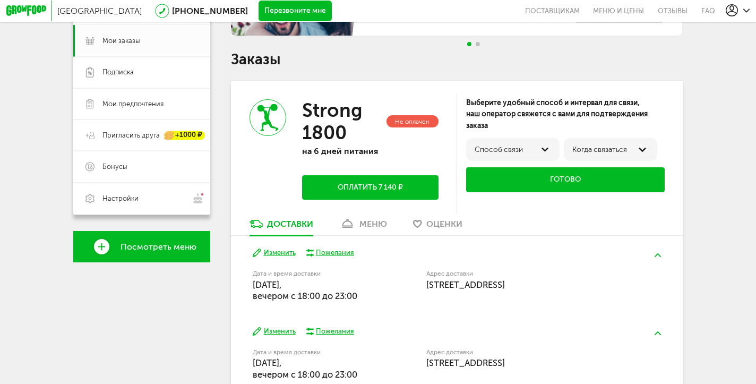
scroll to position [130, 0]
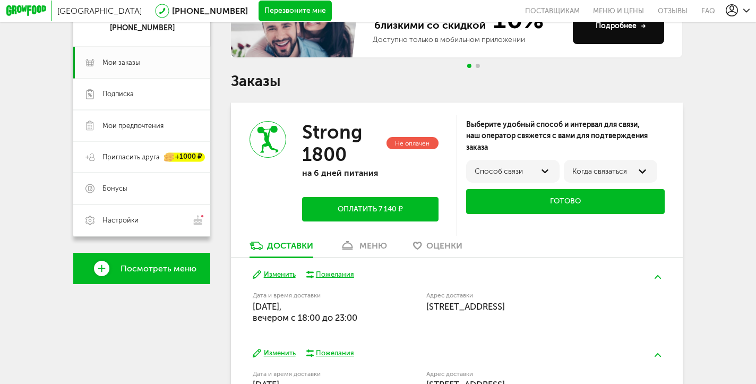
click at [354, 200] on button "Оплатить 7 140 ₽" at bounding box center [370, 209] width 136 height 24
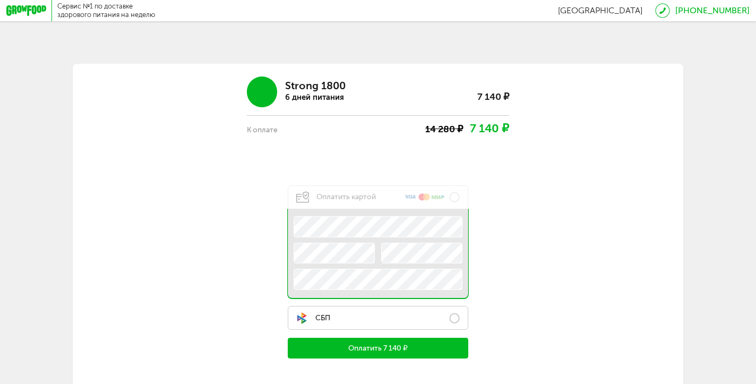
click at [416, 313] on label "СБП" at bounding box center [378, 318] width 181 height 24
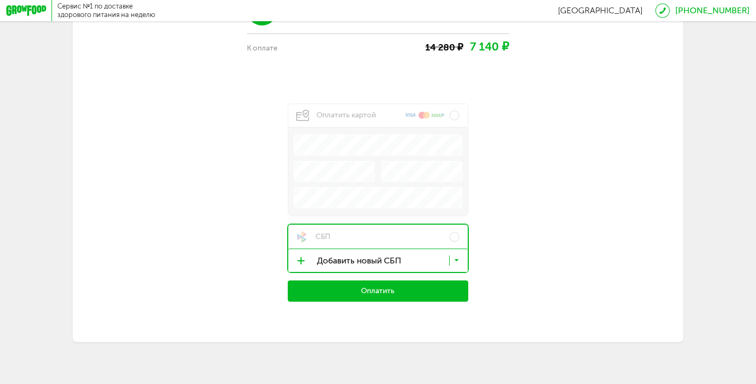
scroll to position [82, 0]
click at [459, 257] on icon at bounding box center [456, 262] width 5 height 11
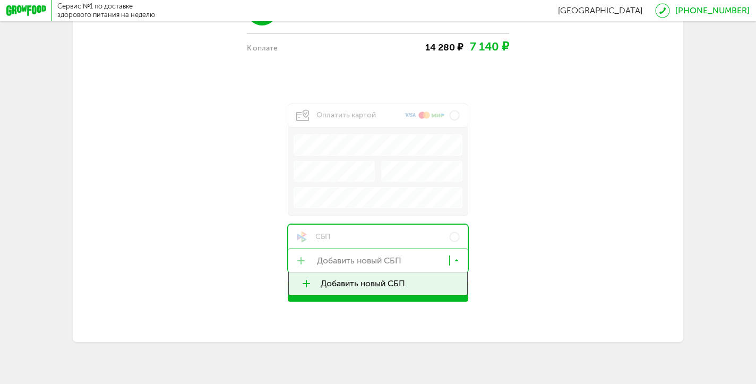
click at [457, 267] on icon at bounding box center [456, 262] width 5 height 11
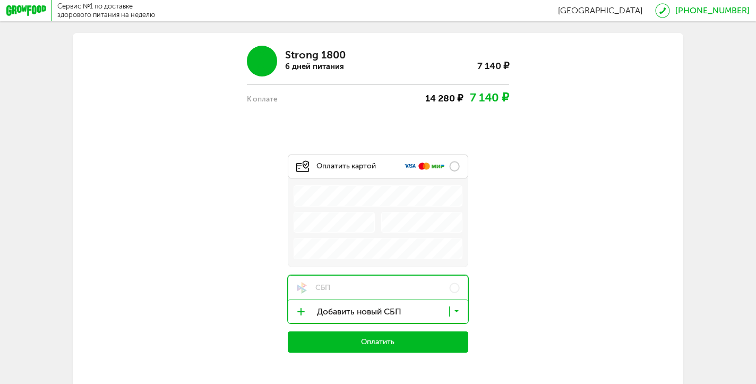
scroll to position [15, 0]
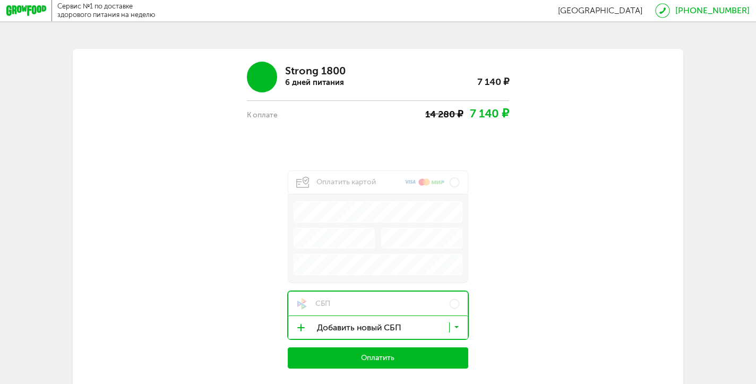
click at [310, 141] on div "Strong 1800 6 дней питания 7 140 ₽ К оплате 14 280 ₽ 7 140 ₽ Оплатить картой .e…" at bounding box center [378, 211] width 511 height 314
click at [263, 110] on div "К оплате" at bounding box center [286, 115] width 79 height 12
click at [261, 113] on div "К оплате" at bounding box center [286, 115] width 79 height 12
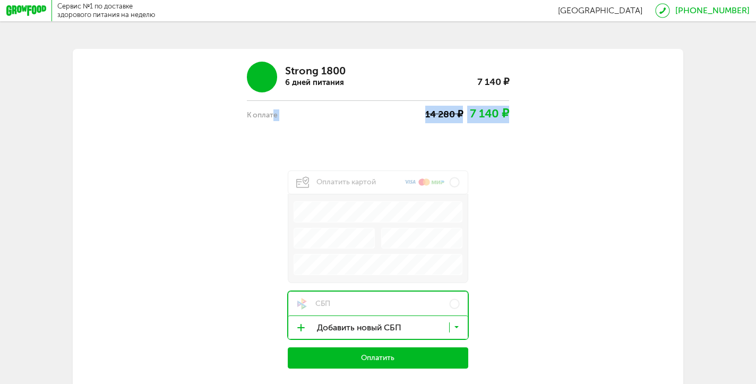
drag, startPoint x: 246, startPoint y: 113, endPoint x: 511, endPoint y: 116, distance: 264.4
click at [511, 116] on div "Strong 1800 6 дней питания 7 140 ₽ К оплате 14 280 ₽ 7 140 ₽" at bounding box center [378, 89] width 511 height 70
click at [484, 118] on span "7 140 ₽" at bounding box center [489, 114] width 39 height 14
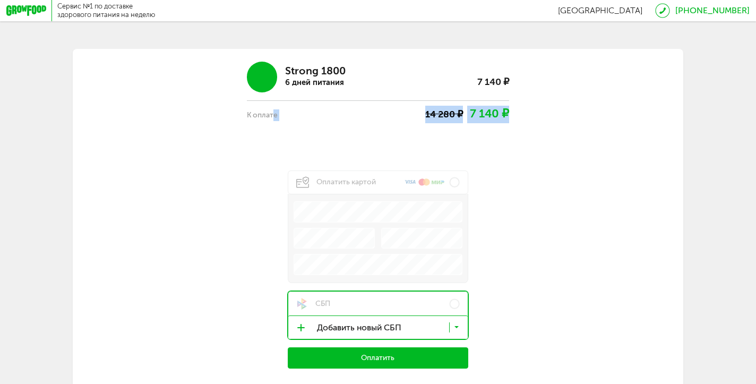
drag, startPoint x: 244, startPoint y: 111, endPoint x: 525, endPoint y: 116, distance: 280.9
click at [525, 116] on div "Strong 1800 6 дней питания 7 140 ₽ К оплате 14 280 ₽ 7 140 ₽" at bounding box center [378, 89] width 511 height 70
click at [247, 113] on div "К оплате" at bounding box center [286, 115] width 79 height 12
drag, startPoint x: 247, startPoint y: 113, endPoint x: 537, endPoint y: 110, distance: 290.4
click at [537, 110] on div "Strong 1800 6 дней питания 7 140 ₽ К оплате 14 280 ₽ 7 140 ₽" at bounding box center [378, 89] width 511 height 70
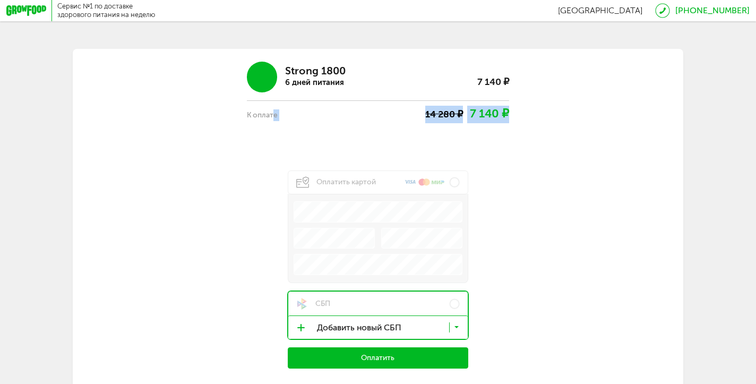
click at [269, 113] on div "К оплате" at bounding box center [286, 115] width 79 height 12
drag, startPoint x: 269, startPoint y: 113, endPoint x: 500, endPoint y: 109, distance: 230.4
click at [500, 109] on div "К оплате 14 280 ₽ 7 140 ₽" at bounding box center [378, 112] width 262 height 23
click at [500, 109] on span "7 140 ₽" at bounding box center [489, 114] width 39 height 14
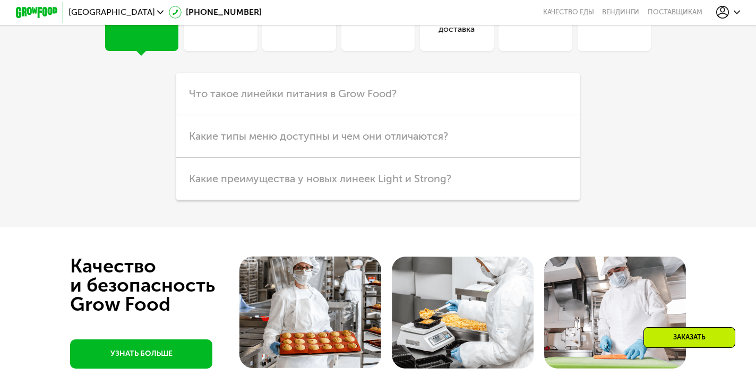
scroll to position [2551, 0]
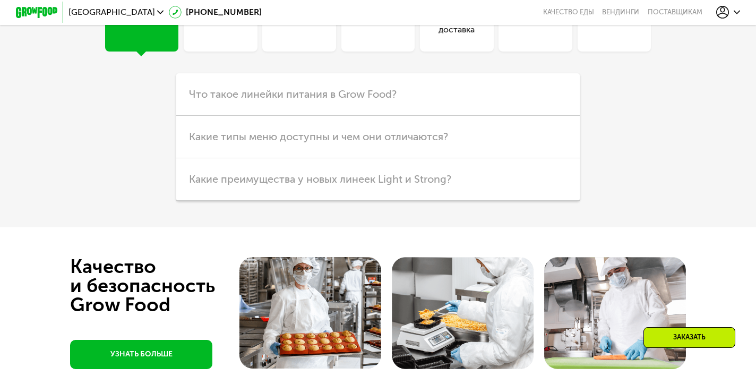
click at [226, 51] on div "Кешбэк" at bounding box center [220, 14] width 73 height 73
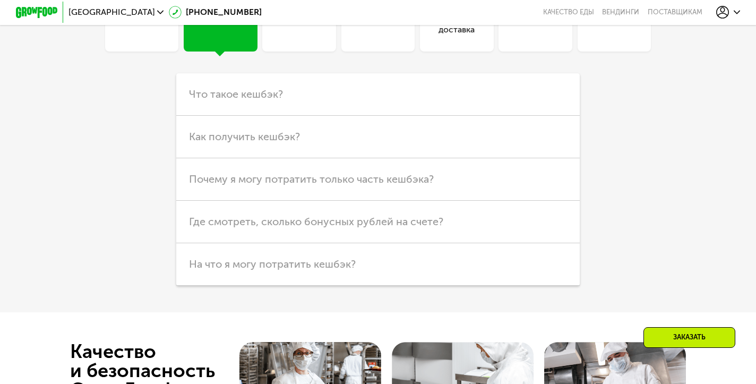
click at [311, 51] on div "Похудение" at bounding box center [298, 14] width 73 height 73
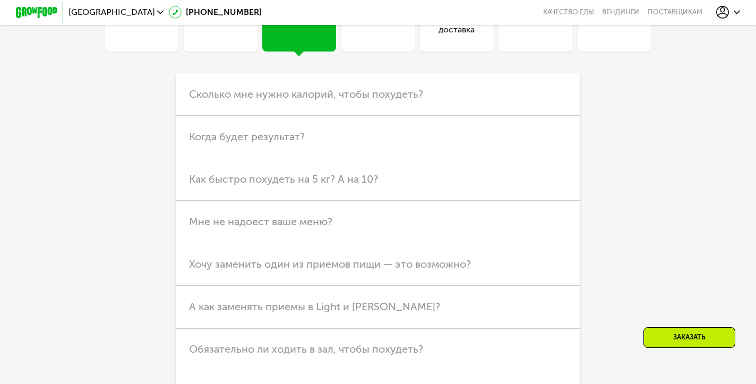
click at [376, 51] on div "Продукты" at bounding box center [377, 14] width 73 height 73
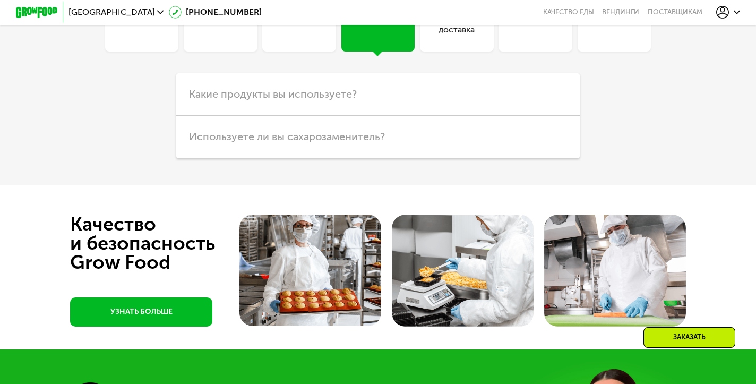
click at [464, 51] on div "Оплата и доставка" at bounding box center [456, 14] width 73 height 73
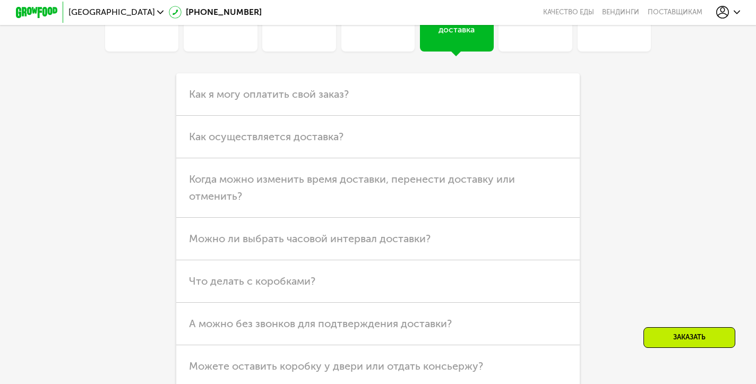
click at [548, 36] on div "Хранение" at bounding box center [536, 23] width 38 height 25
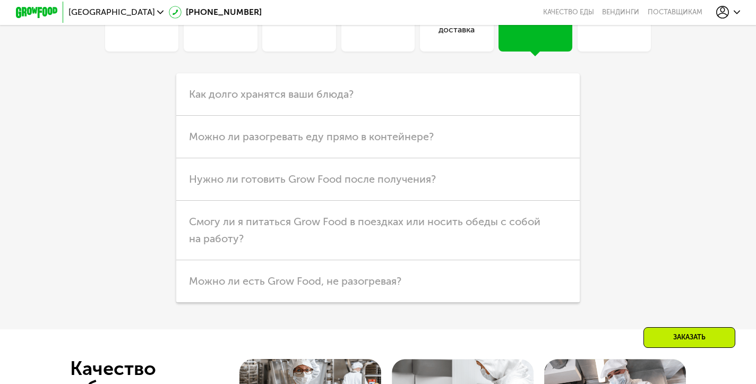
click at [625, 36] on div "Общие вопросы" at bounding box center [614, 23] width 66 height 25
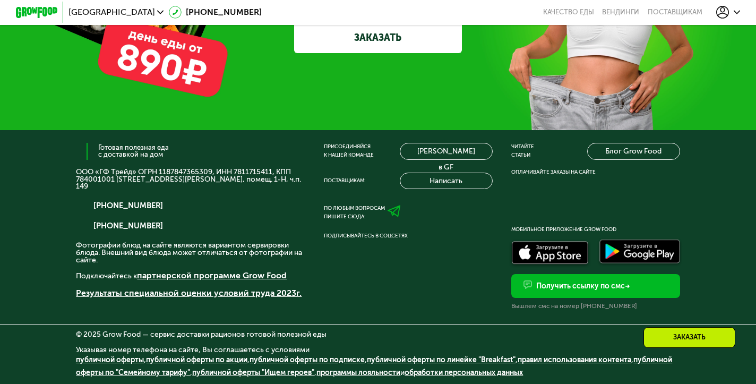
scroll to position [3232, 0]
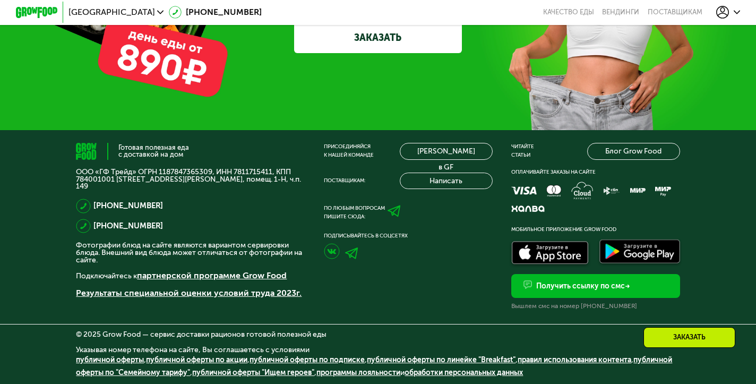
click at [178, 181] on p "ООО «ГФ Трейд» ОГРН 1187847365309, ИНН 7811715411, КПП 784001001 [STREET_ADDRES…" at bounding box center [190, 179] width 229 height 22
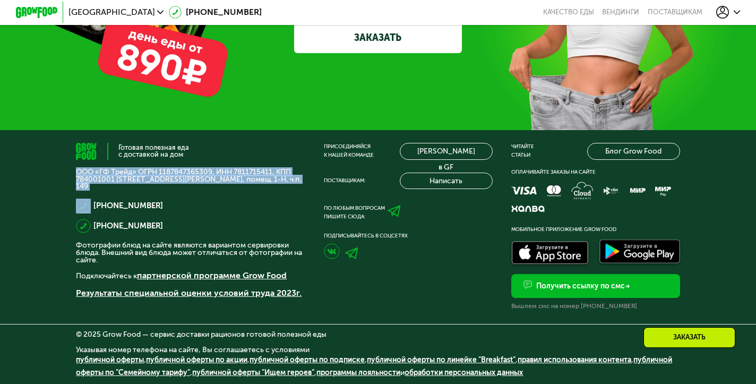
click at [178, 181] on p "ООО «ГФ Трейд» ОГРН 1187847365309, ИНН 7811715411, КПП 784001001 [STREET_ADDRES…" at bounding box center [190, 179] width 229 height 22
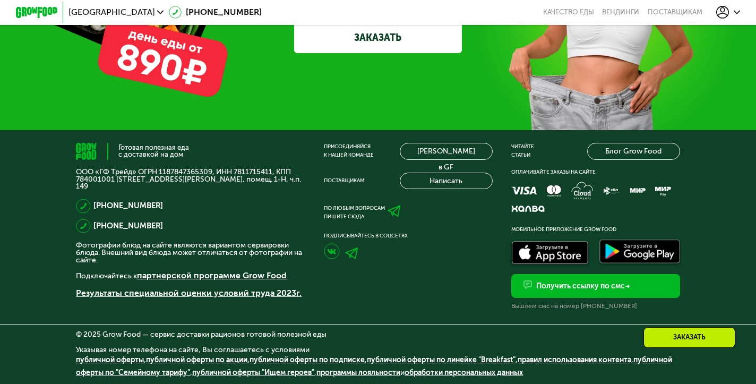
click at [392, 239] on div "Подписывайтесь в соцсетях" at bounding box center [408, 236] width 168 height 8
click at [661, 341] on div "Заказать" at bounding box center [689, 337] width 92 height 21
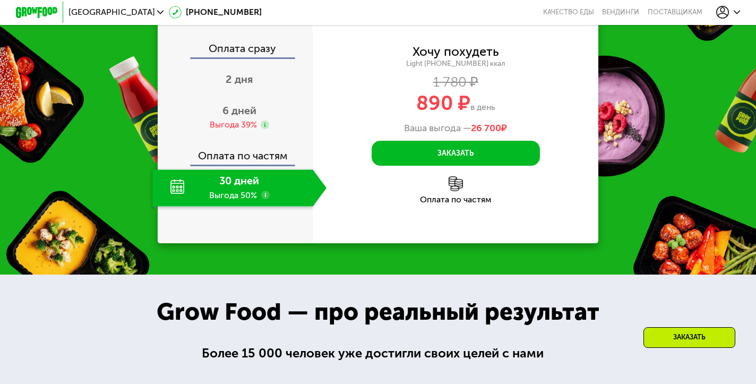
scroll to position [1038, 0]
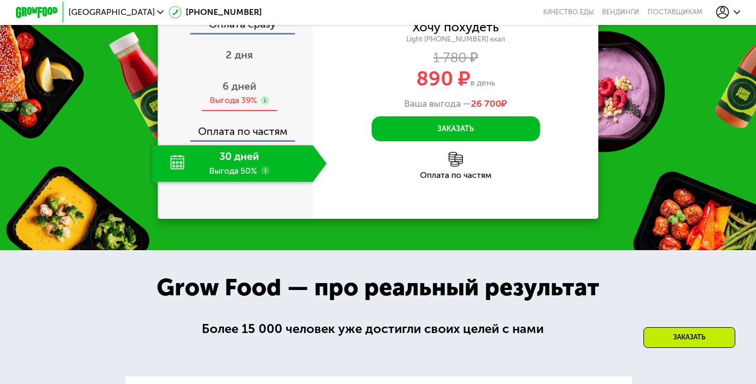
click at [250, 92] on span "6 дней" at bounding box center [239, 86] width 34 height 13
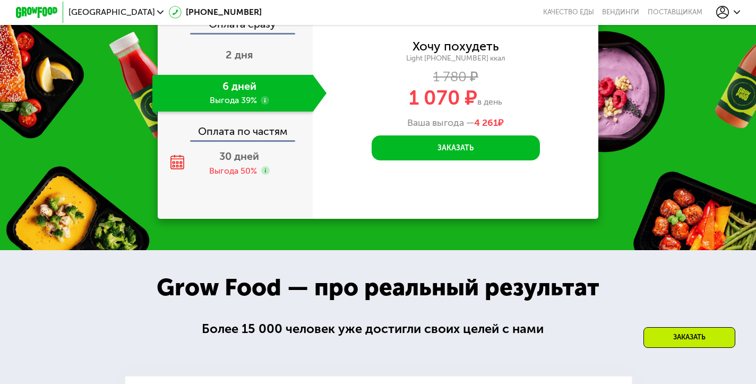
click at [440, 110] on span "1 070 ₽" at bounding box center [443, 98] width 68 height 24
click at [236, 162] on span "30 дней" at bounding box center [239, 156] width 40 height 13
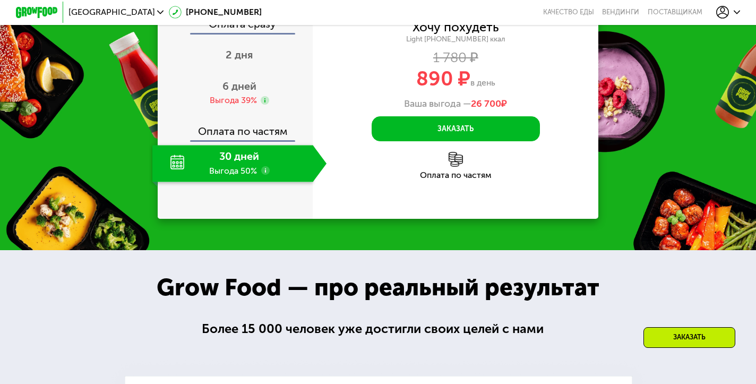
click at [449, 179] on div "Оплата по частям" at bounding box center [456, 166] width 286 height 28
click at [454, 179] on div "Оплата по частям" at bounding box center [456, 175] width 286 height 8
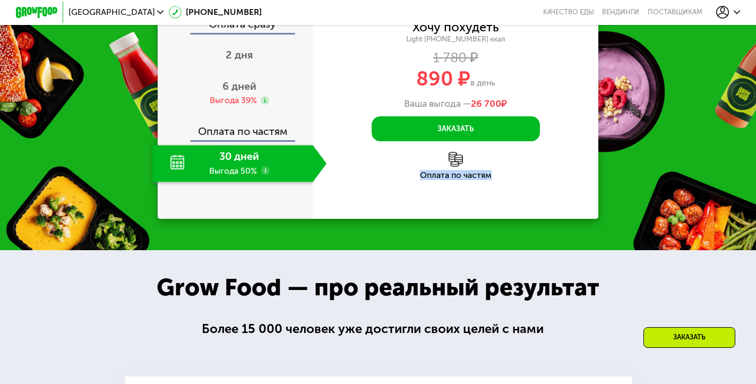
click at [454, 179] on div "Оплата по частям" at bounding box center [456, 175] width 286 height 8
